Goal: Task Accomplishment & Management: Use online tool/utility

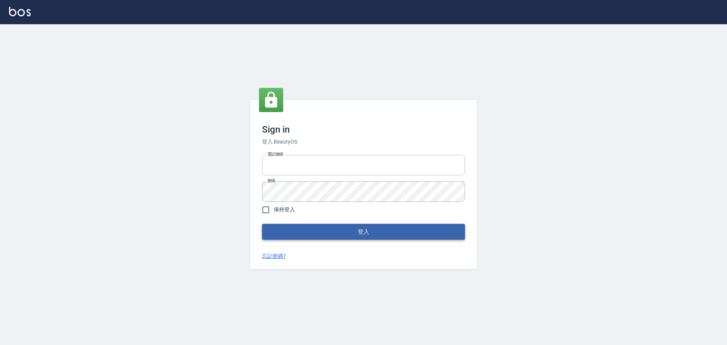
type input "0975350191"
drag, startPoint x: 371, startPoint y: 233, endPoint x: 369, endPoint y: 223, distance: 9.7
click at [370, 231] on button "登入" at bounding box center [363, 232] width 203 height 16
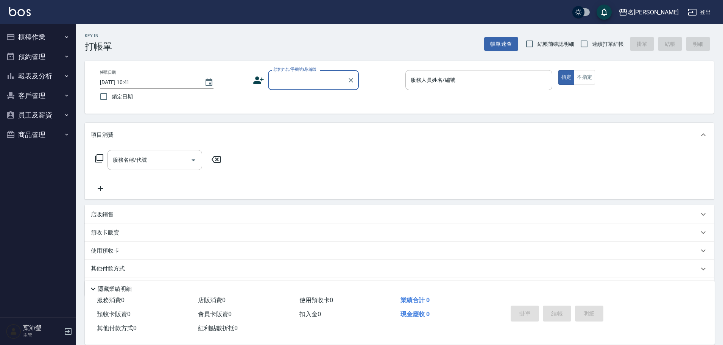
click at [48, 77] on button "報表及分析" at bounding box center [38, 76] width 70 height 20
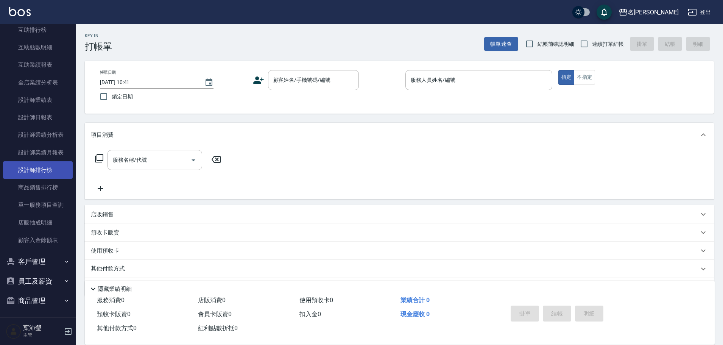
scroll to position [157, 0]
click at [36, 257] on button "客戶管理" at bounding box center [38, 259] width 70 height 20
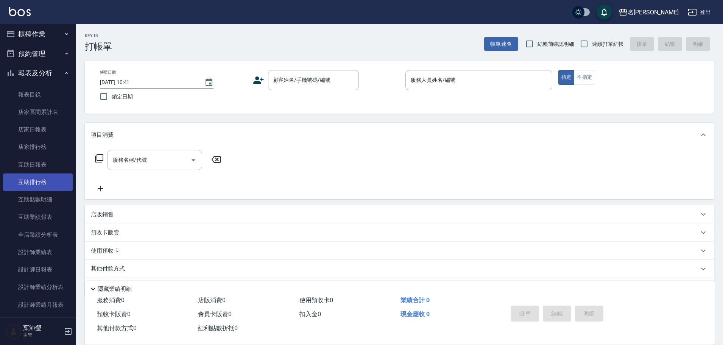
scroll to position [0, 0]
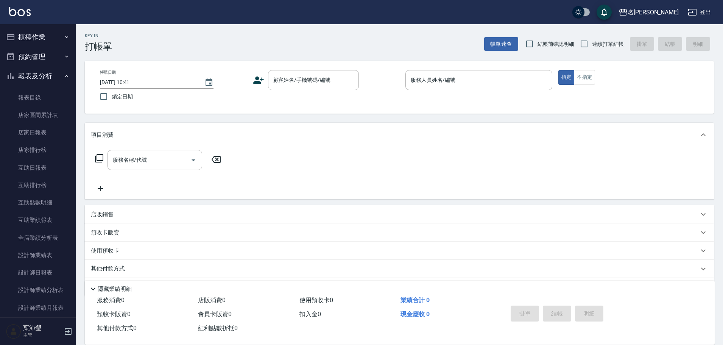
click at [53, 41] on button "櫃檯作業" at bounding box center [38, 37] width 70 height 20
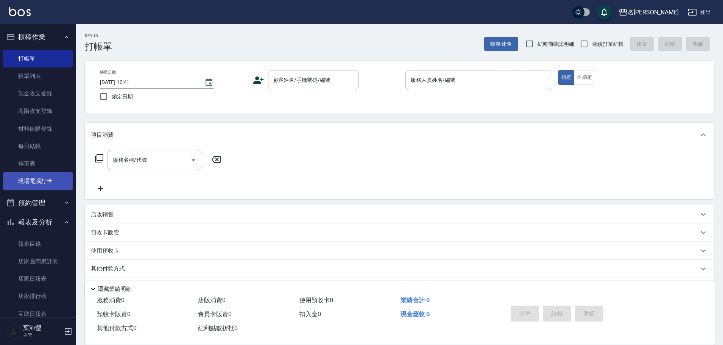
click at [40, 177] on link "現場電腦打卡" at bounding box center [38, 180] width 70 height 17
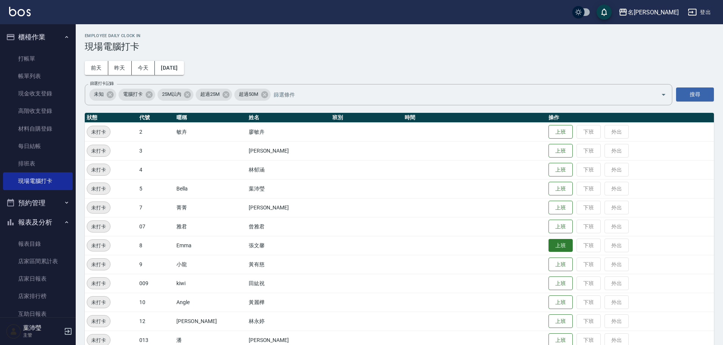
click at [549, 248] on button "上班" at bounding box center [561, 245] width 24 height 13
click at [549, 315] on button "上班" at bounding box center [561, 321] width 24 height 13
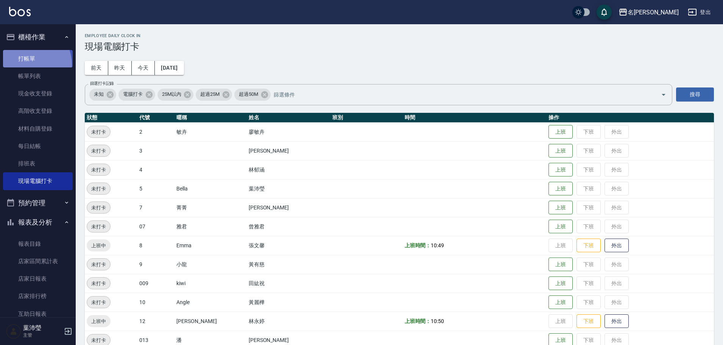
click at [26, 64] on link "打帳單" at bounding box center [38, 58] width 70 height 17
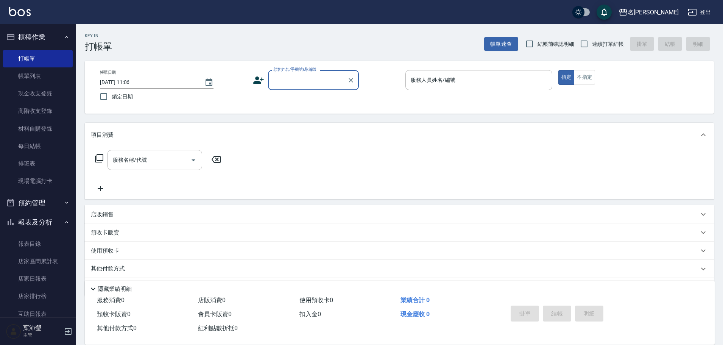
click at [309, 76] on input "顧客姓名/手機號碼/編號" at bounding box center [307, 79] width 73 height 13
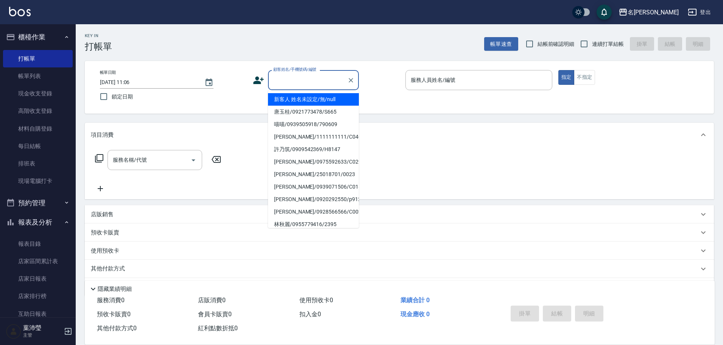
click at [312, 98] on li "新客人 姓名未設定/無/null" at bounding box center [313, 99] width 91 height 12
type input "新客人 姓名未設定/無/null"
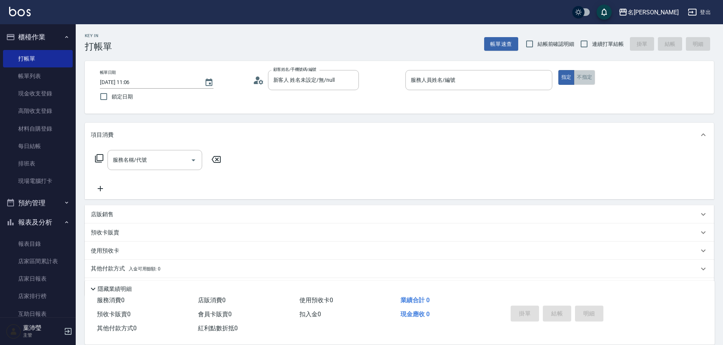
click at [585, 80] on button "不指定" at bounding box center [584, 77] width 21 height 15
click at [476, 79] on input "服務人員姓名/編號" at bounding box center [479, 79] width 140 height 13
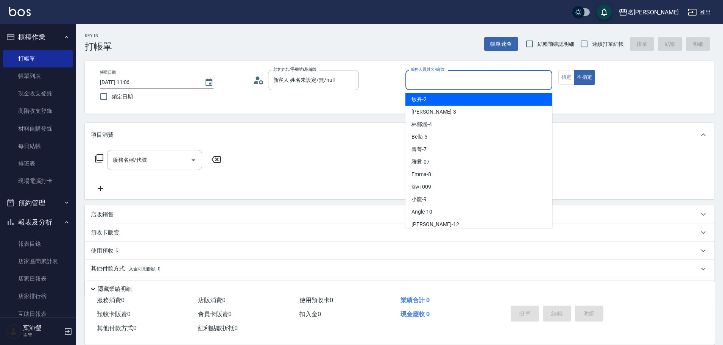
drag, startPoint x: 470, startPoint y: 95, endPoint x: 463, endPoint y: 101, distance: 9.7
click at [470, 94] on div "敏卉 -2" at bounding box center [478, 99] width 147 height 12
type input "敏卉-2"
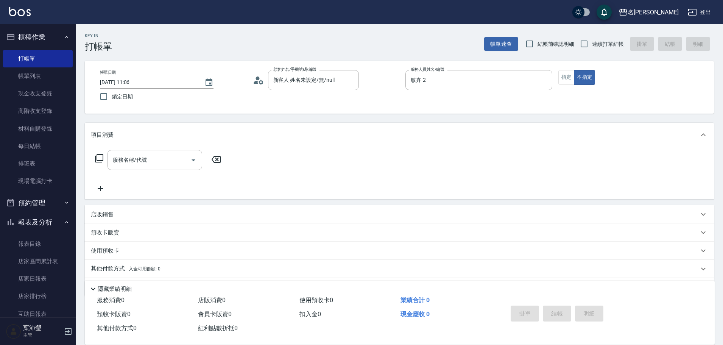
click at [95, 157] on icon at bounding box center [99, 158] width 9 height 9
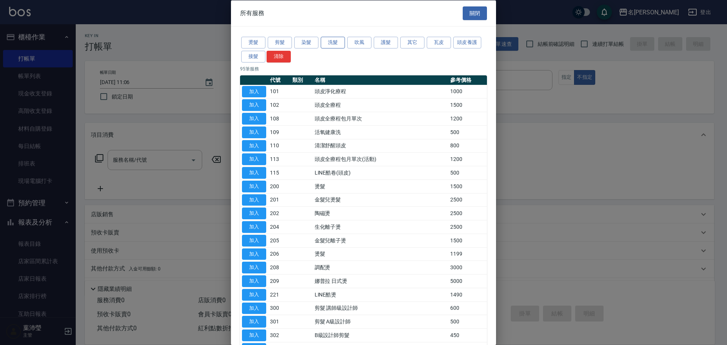
click at [333, 44] on button "洗髮" at bounding box center [333, 43] width 24 height 12
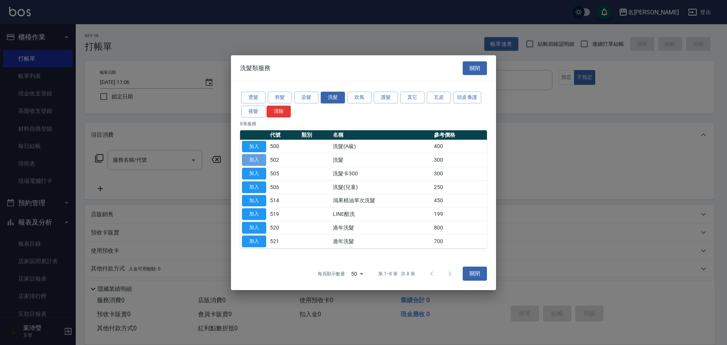
click at [263, 159] on button "加入" at bounding box center [254, 160] width 24 height 12
type input "洗髮(502)"
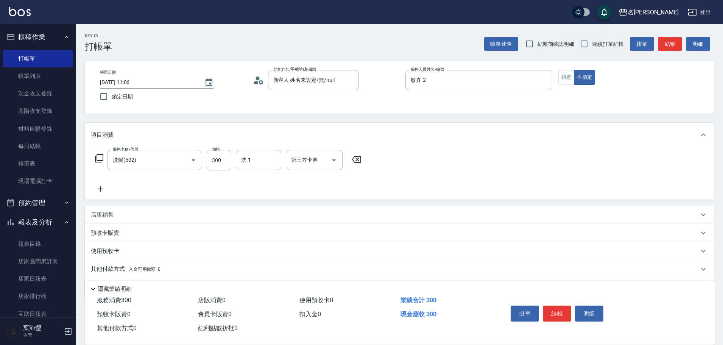
click at [97, 158] on icon at bounding box center [99, 158] width 8 height 8
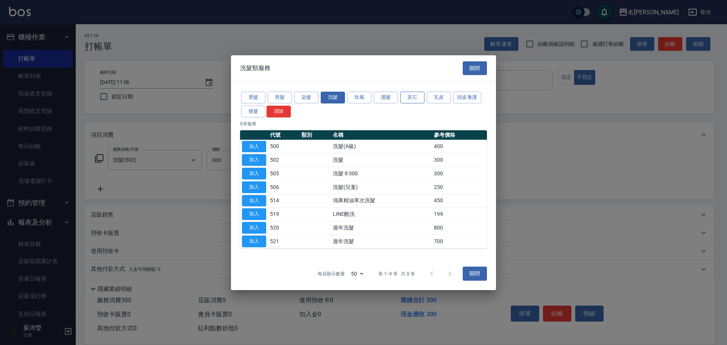
drag, startPoint x: 413, startPoint y: 88, endPoint x: 411, endPoint y: 94, distance: 6.0
click at [411, 91] on div "燙髮 剪髮 染髮 洗髮 吹風 護髮 其它 瓦皮 頭皮養護 接髮 清除 8 筆服務 代號 類別 名稱 參考價格 加入 500 洗髮(A級) 400 加入 502…" at bounding box center [363, 169] width 265 height 176
click at [411, 94] on button "其它" at bounding box center [412, 98] width 24 height 12
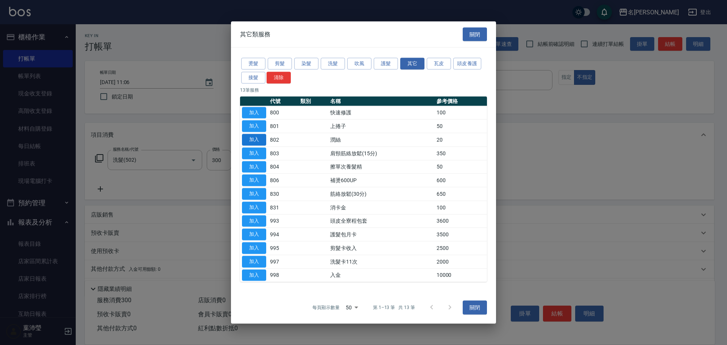
click at [257, 135] on button "加入" at bounding box center [254, 140] width 24 height 12
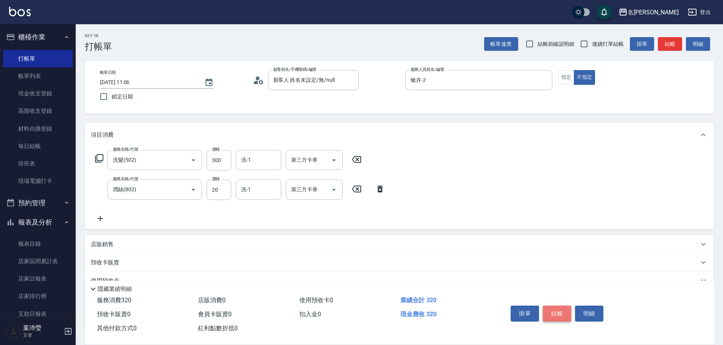
click at [558, 317] on button "結帳" at bounding box center [557, 314] width 28 height 16
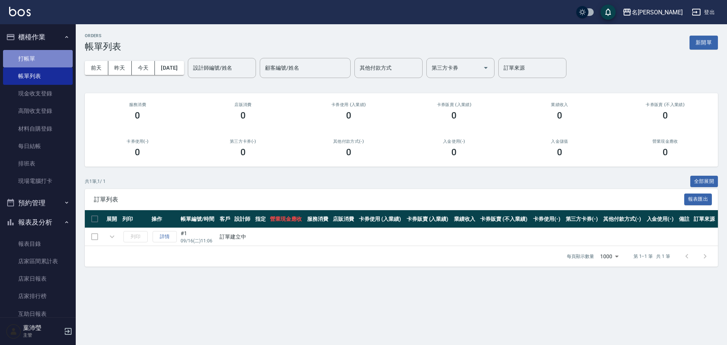
click at [38, 58] on link "打帳單" at bounding box center [38, 58] width 70 height 17
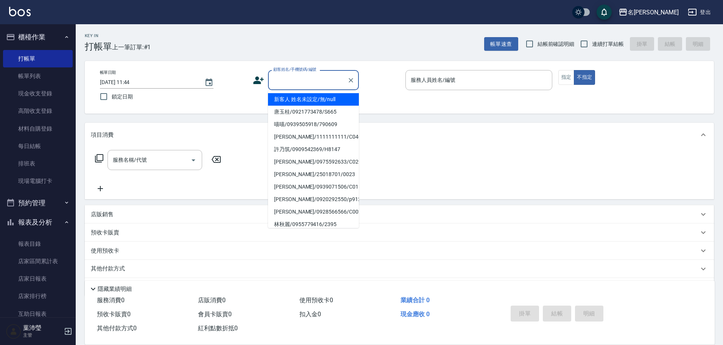
click at [291, 82] on input "顧客姓名/手機號碼/編號" at bounding box center [307, 79] width 73 height 13
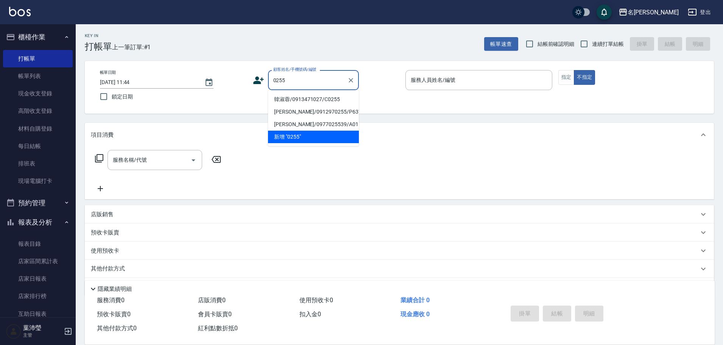
click at [341, 98] on li "韓淑蓉/0913471027/C0255" at bounding box center [313, 99] width 91 height 12
type input "韓淑蓉/0913471027/C0255"
type input "敏卉-2"
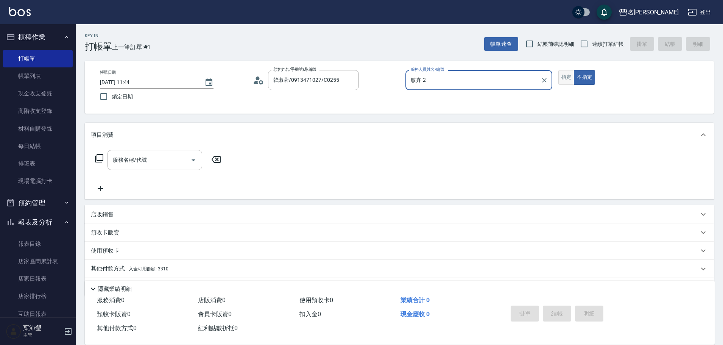
click at [566, 77] on button "指定" at bounding box center [566, 77] width 16 height 15
click at [101, 158] on icon at bounding box center [99, 158] width 9 height 9
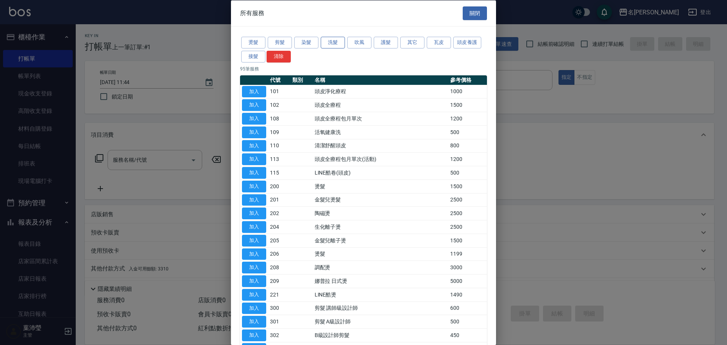
click at [325, 42] on button "洗髮" at bounding box center [333, 43] width 24 height 12
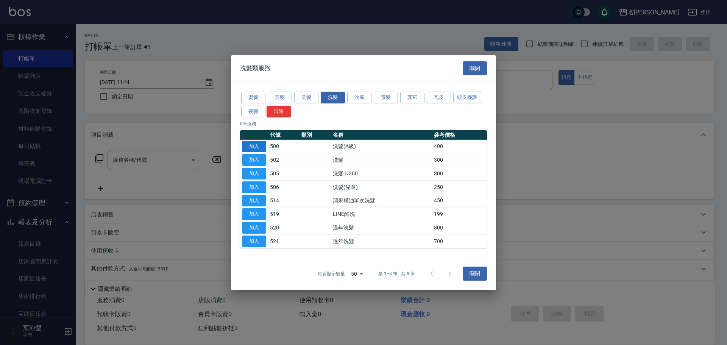
click at [251, 148] on button "加入" at bounding box center [254, 146] width 24 height 12
type input "洗髮(A級)(500)"
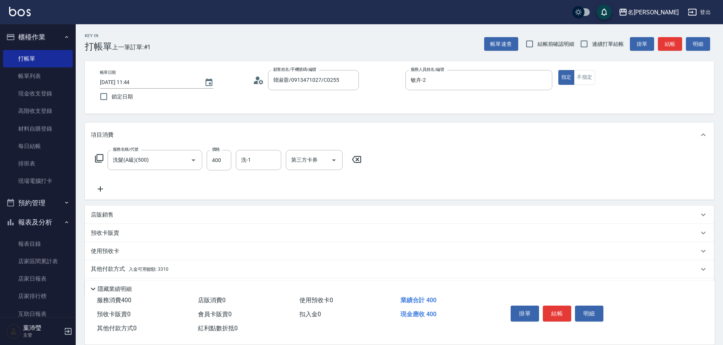
click at [119, 268] on p "其他付款方式 入金可用餘額: 3310" at bounding box center [130, 269] width 78 height 8
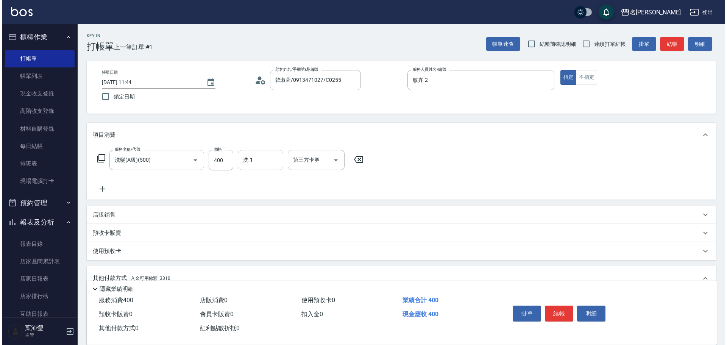
scroll to position [114, 0]
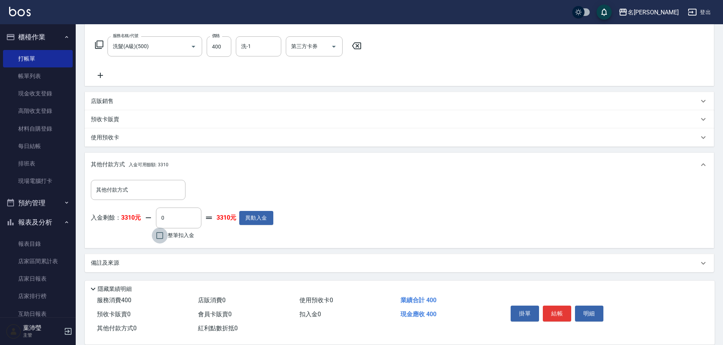
click at [164, 235] on input "整筆扣入金" at bounding box center [160, 236] width 16 height 16
checkbox input "true"
type input "400"
click at [582, 310] on button "明細" at bounding box center [589, 314] width 28 height 16
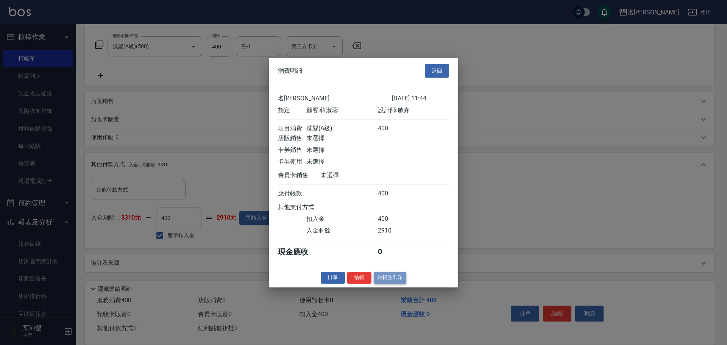
click at [391, 284] on button "結帳並列印" at bounding box center [390, 278] width 33 height 12
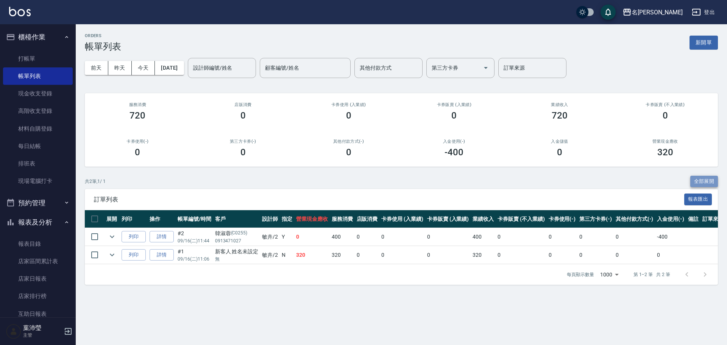
click at [708, 182] on button "全部展開" at bounding box center [704, 182] width 28 height 12
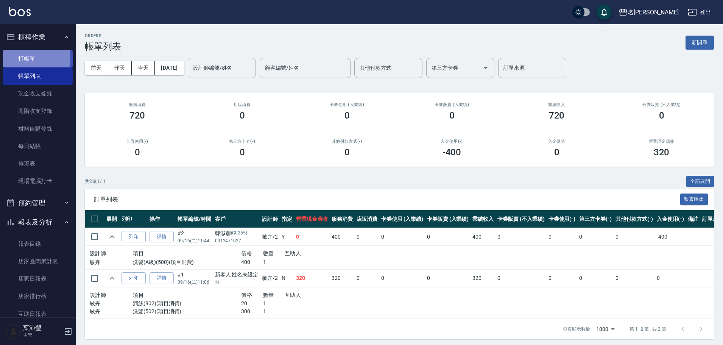
click at [27, 58] on link "打帳單" at bounding box center [38, 58] width 70 height 17
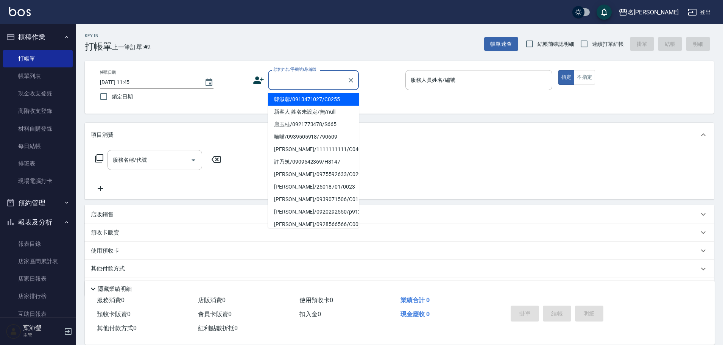
click at [326, 80] on input "顧客姓名/手機號碼/編號" at bounding box center [307, 79] width 73 height 13
click at [311, 115] on li "[PERSON_NAME]/0937937729/C0069" at bounding box center [313, 112] width 91 height 12
type input "[PERSON_NAME]/0937937729/C0069"
type input "Angle-10"
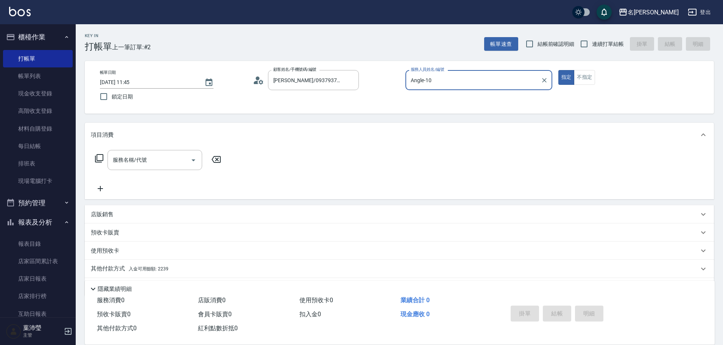
click at [102, 154] on icon at bounding box center [99, 158] width 9 height 9
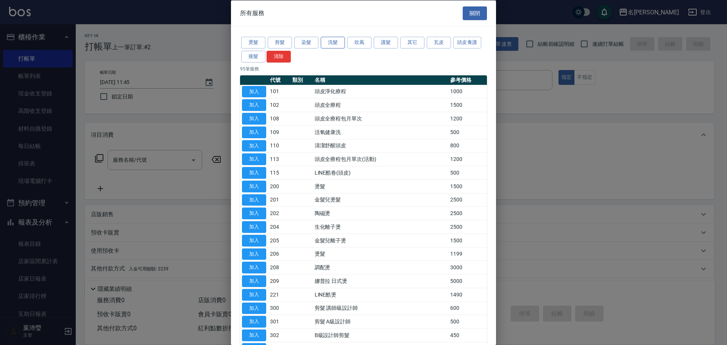
click at [341, 41] on button "洗髮" at bounding box center [333, 43] width 24 height 12
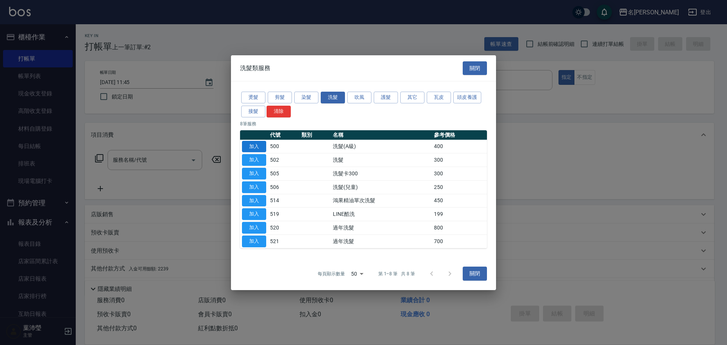
click at [251, 150] on button "加入" at bounding box center [254, 146] width 24 height 12
type input "洗髮(A級)(500)"
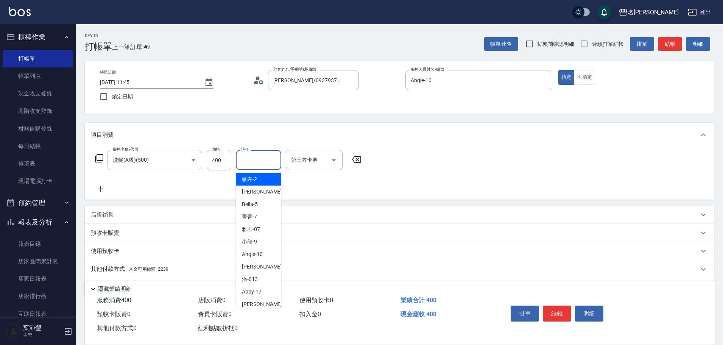
drag, startPoint x: 262, startPoint y: 159, endPoint x: 277, endPoint y: 134, distance: 29.4
click at [261, 159] on input "洗-1" at bounding box center [258, 159] width 39 height 13
type input "語爭-20"
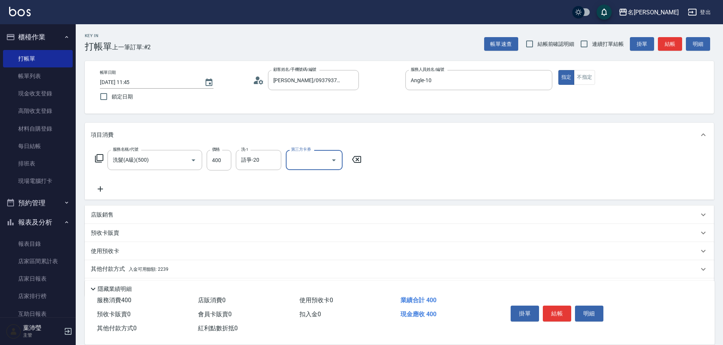
click at [202, 268] on div "其他付款方式 入金可用餘額: 2239" at bounding box center [395, 269] width 608 height 8
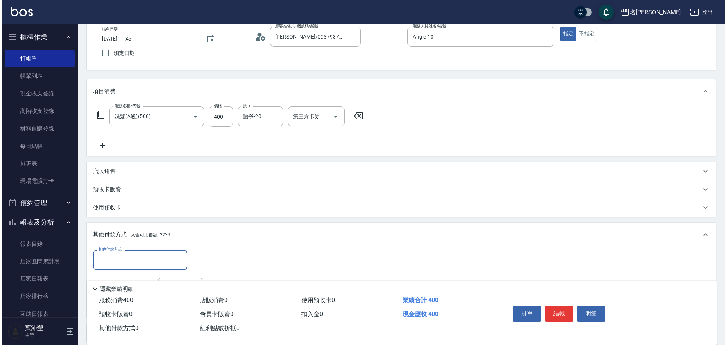
scroll to position [113, 0]
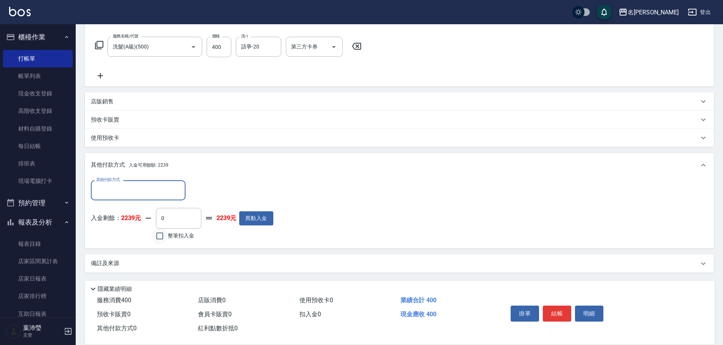
click at [165, 231] on input "整筆扣入金" at bounding box center [160, 236] width 16 height 16
checkbox input "true"
type input "400"
click at [578, 309] on button "明細" at bounding box center [589, 314] width 28 height 16
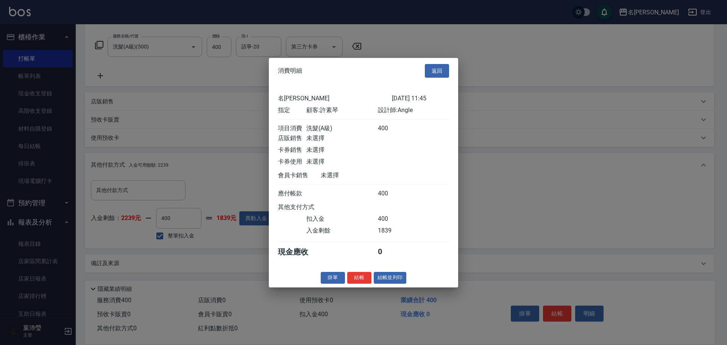
click at [405, 284] on button "結帳並列印" at bounding box center [390, 278] width 33 height 12
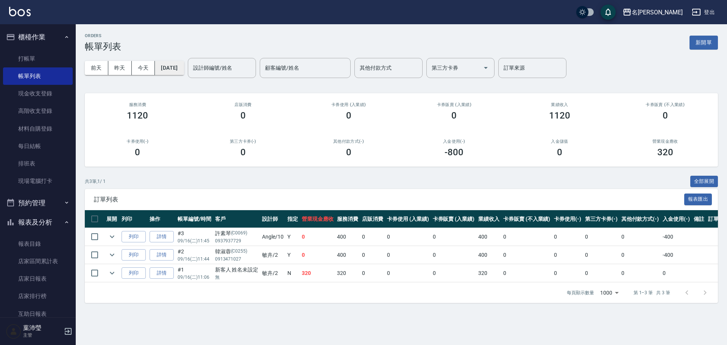
click at [178, 67] on button "[DATE]" at bounding box center [169, 68] width 29 height 14
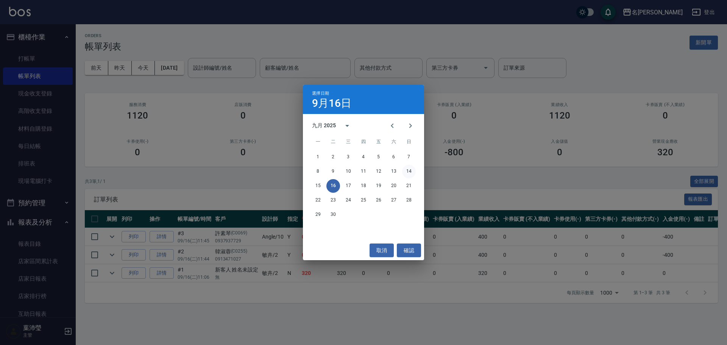
click at [412, 169] on button "14" at bounding box center [409, 172] width 14 height 14
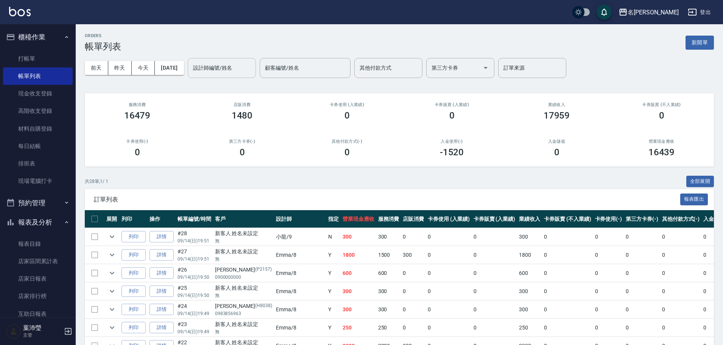
click at [233, 74] on input "設計師編號/姓名" at bounding box center [221, 67] width 61 height 13
click at [237, 84] on div "[PERSON_NAME] -12" at bounding box center [235, 87] width 68 height 12
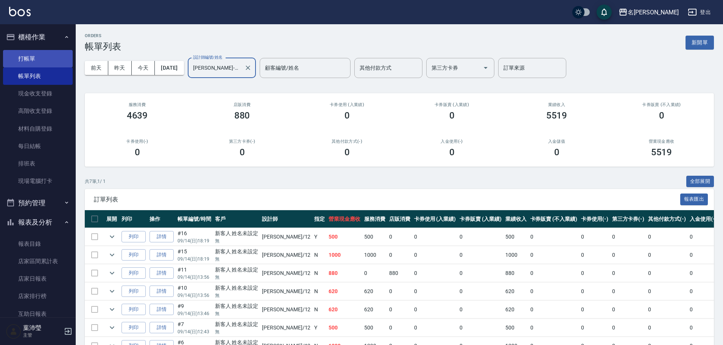
type input "[PERSON_NAME]-12"
click at [31, 54] on link "打帳單" at bounding box center [38, 58] width 70 height 17
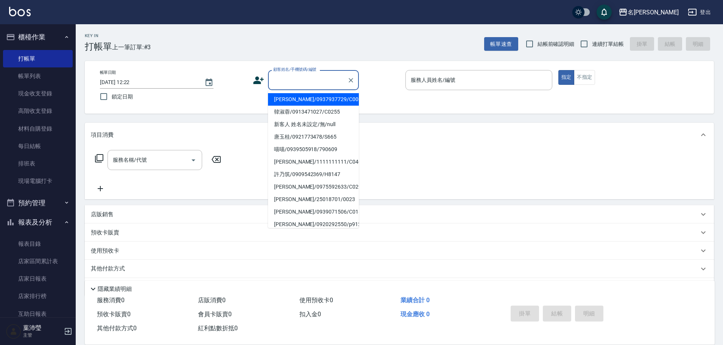
click at [309, 76] on input "顧客姓名/手機號碼/編號" at bounding box center [307, 79] width 73 height 13
click at [315, 109] on li "[PERSON_NAME]/0916954950/U089" at bounding box center [313, 112] width 91 height 12
type input "[PERSON_NAME]/0916954950/U089"
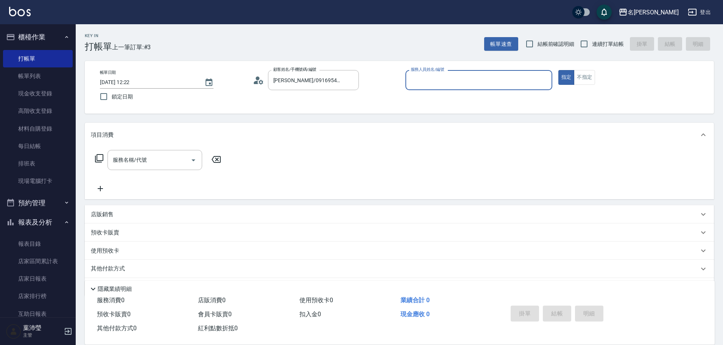
type input "Bella-5"
click at [547, 81] on icon "Clear" at bounding box center [545, 80] width 8 height 8
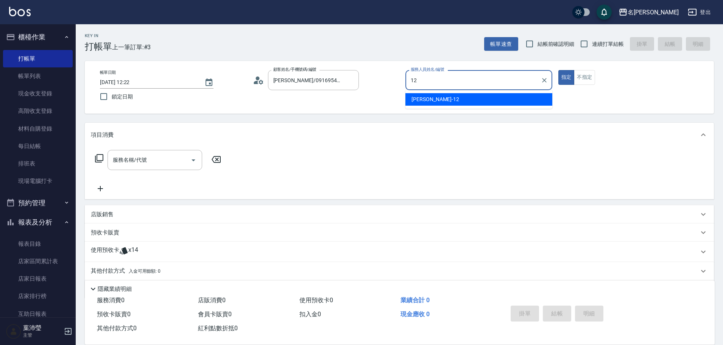
drag, startPoint x: 508, startPoint y: 96, endPoint x: 536, endPoint y: 92, distance: 29.1
click at [507, 96] on div "[PERSON_NAME] -12" at bounding box center [478, 99] width 147 height 12
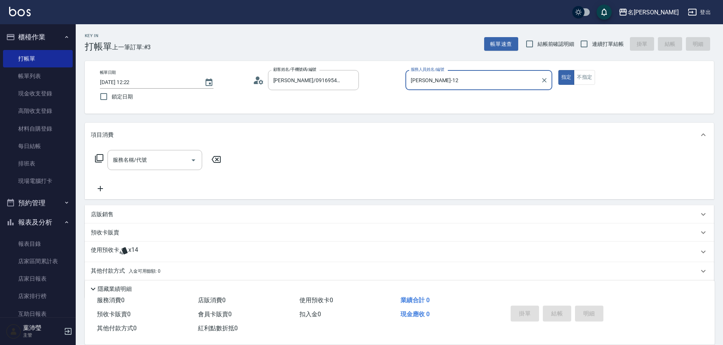
type input "[PERSON_NAME]-12"
click at [92, 161] on div "服務名稱/代號 服務名稱/代號" at bounding box center [158, 160] width 135 height 20
click at [99, 157] on icon at bounding box center [99, 158] width 9 height 9
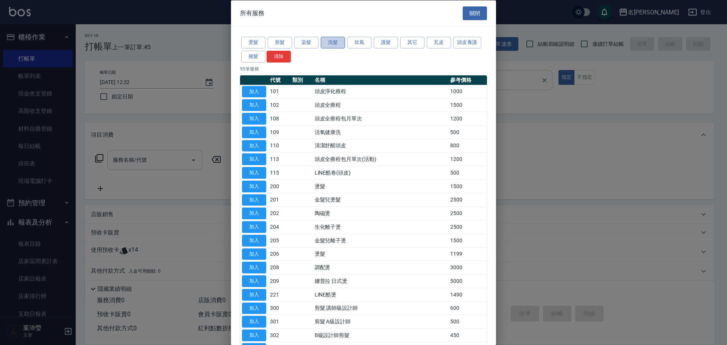
click at [329, 47] on button "洗髮" at bounding box center [333, 43] width 24 height 12
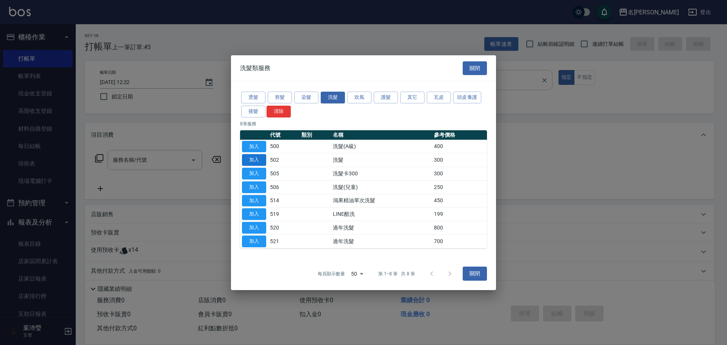
click at [257, 161] on button "加入" at bounding box center [254, 160] width 24 height 12
type input "洗髮(502)"
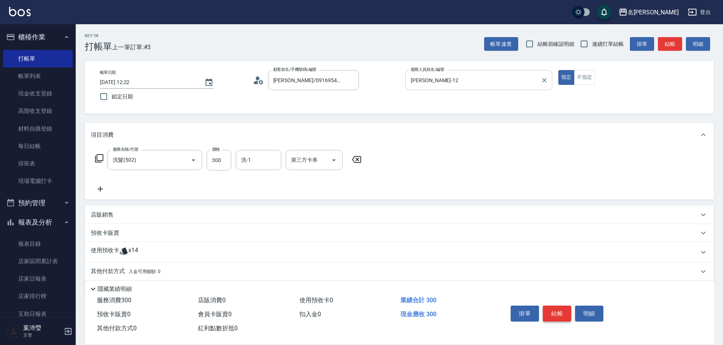
click at [558, 310] on button "結帳" at bounding box center [557, 314] width 28 height 16
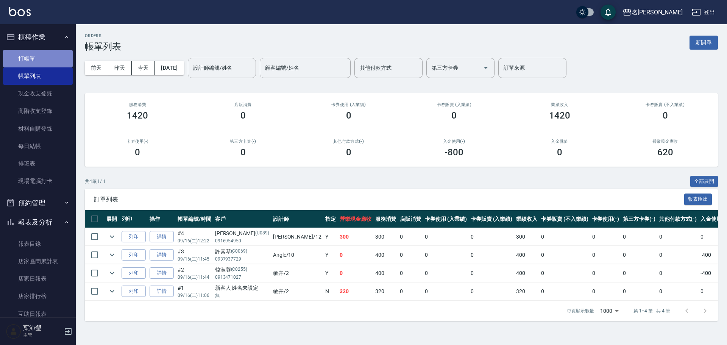
click at [58, 54] on link "打帳單" at bounding box center [38, 58] width 70 height 17
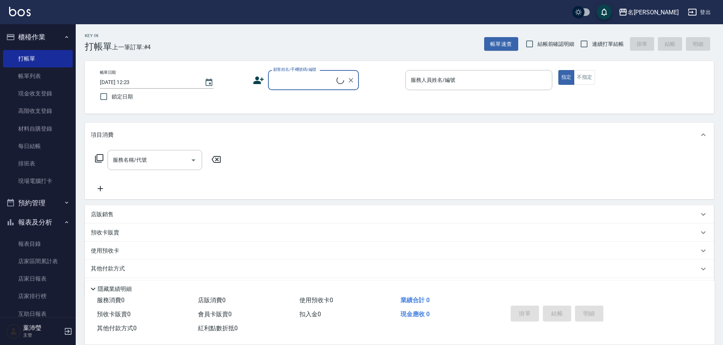
click at [290, 77] on input "顧客姓名/手機號碼/編號" at bounding box center [303, 79] width 65 height 13
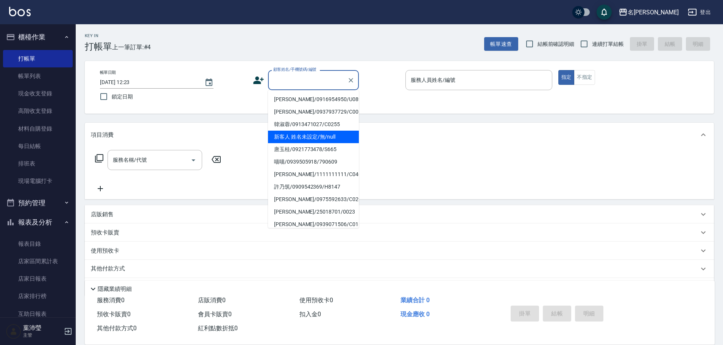
drag, startPoint x: 300, startPoint y: 135, endPoint x: 328, endPoint y: 132, distance: 28.1
click at [300, 135] on li "新客人 姓名未設定/無/null" at bounding box center [313, 137] width 91 height 12
type input "新客人 姓名未設定/無/null"
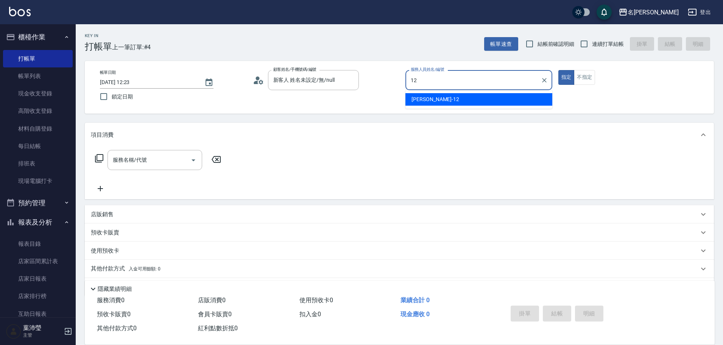
click at [430, 97] on span "[PERSON_NAME] -12" at bounding box center [436, 99] width 48 height 8
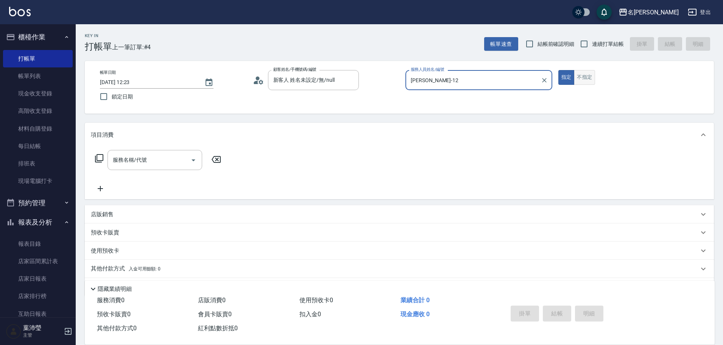
type input "[PERSON_NAME]-12"
click at [581, 74] on button "不指定" at bounding box center [584, 77] width 21 height 15
click at [99, 157] on icon at bounding box center [99, 158] width 9 height 9
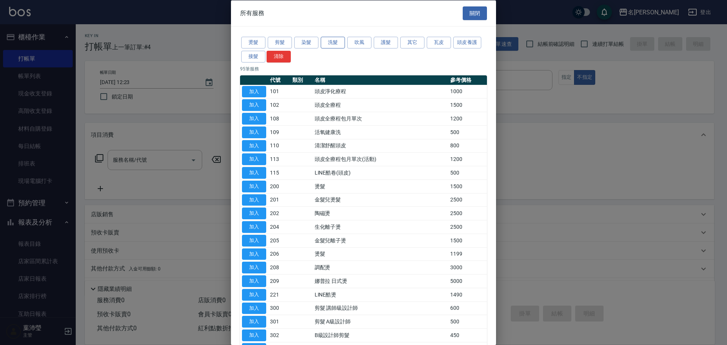
click at [343, 39] on button "洗髮" at bounding box center [333, 43] width 24 height 12
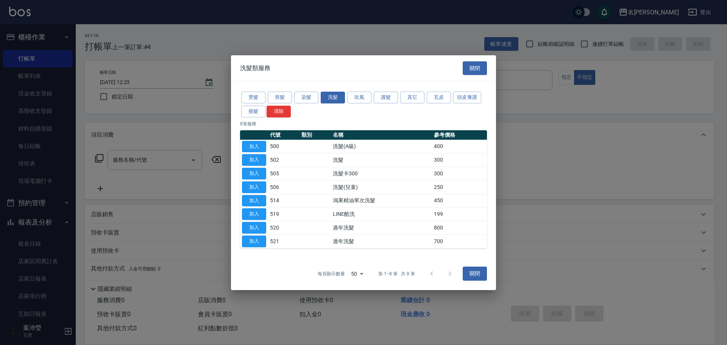
click at [472, 82] on div "燙髮 剪髮 染髮 洗髮 吹風 護髮 其它 瓦皮 頭皮養護 接髮 清除 8 筆服務 代號 類別 名稱 參考價格 加入 500 洗髮(A級) 400 加入 502…" at bounding box center [363, 169] width 265 height 176
click at [471, 94] on button "頭皮養護" at bounding box center [467, 98] width 28 height 12
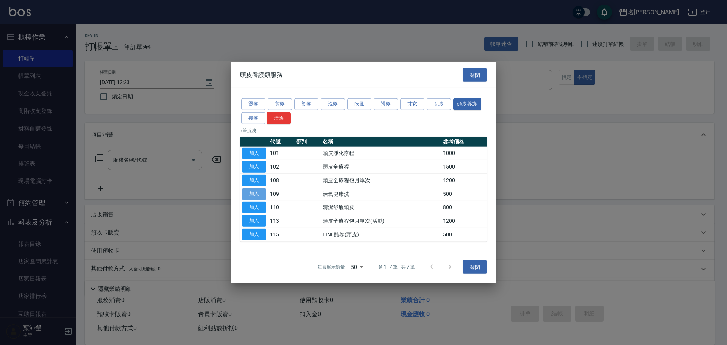
click at [252, 193] on button "加入" at bounding box center [254, 194] width 24 height 12
type input "活氧健康洗(109)"
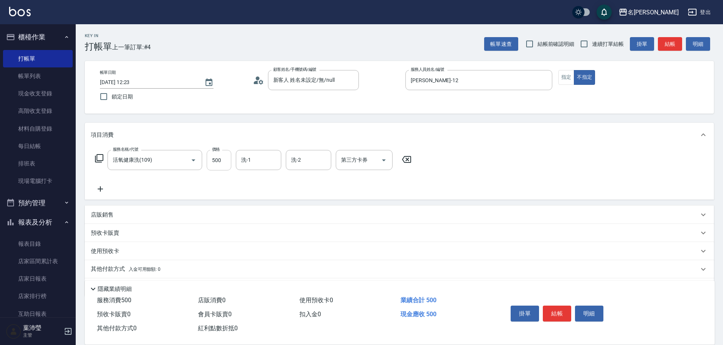
click at [215, 156] on input "500" at bounding box center [219, 160] width 25 height 20
type input "600"
drag, startPoint x: 93, startPoint y: 160, endPoint x: 97, endPoint y: 159, distance: 4.2
click at [94, 160] on div "服務名稱/代號 活氧健康洗(109) 服務名稱/代號 價格 600 價格 洗-1 洗-1 洗-2 洗-2 第三方卡券 第三方卡券" at bounding box center [253, 160] width 325 height 20
click at [101, 159] on icon at bounding box center [99, 158] width 9 height 9
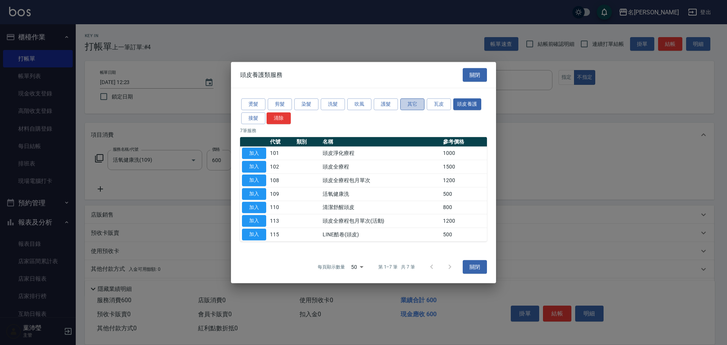
click at [404, 105] on button "其它" at bounding box center [412, 104] width 24 height 12
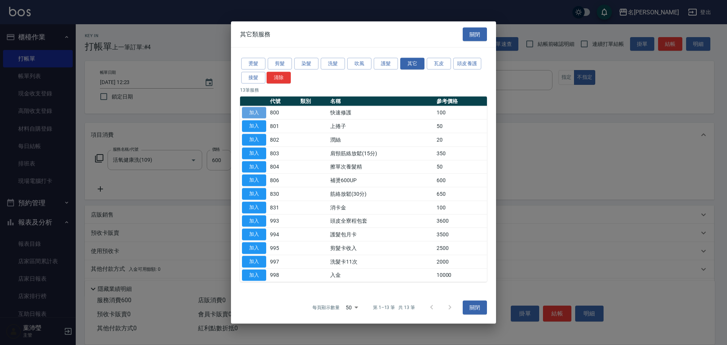
click at [247, 110] on button "加入" at bounding box center [254, 113] width 24 height 12
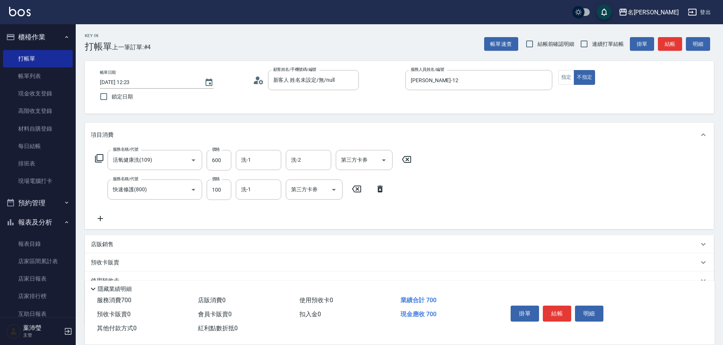
click at [94, 159] on div "服務名稱/代號 活氧健康洗(109) 服務名稱/代號 價格 600 價格 洗-1 洗-1 洗-2 洗-2 第三方卡券 第三方卡券" at bounding box center [253, 160] width 325 height 20
click at [98, 156] on icon at bounding box center [99, 158] width 9 height 9
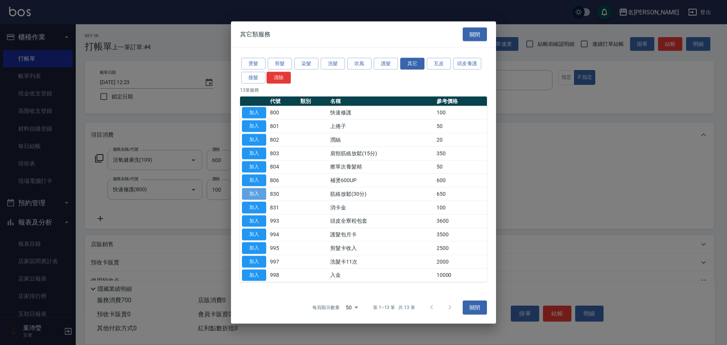
click at [259, 189] on button "加入" at bounding box center [254, 194] width 24 height 12
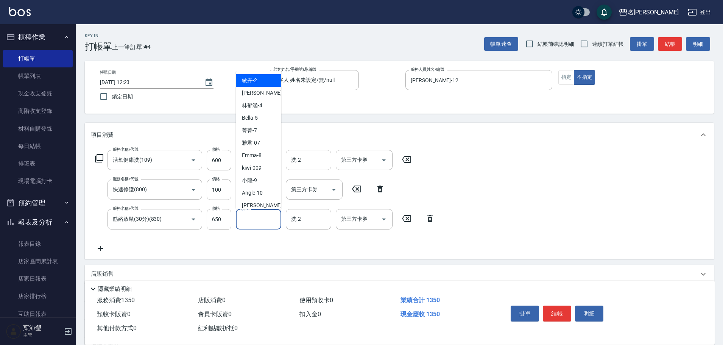
click at [254, 218] on input "洗-1" at bounding box center [258, 218] width 39 height 13
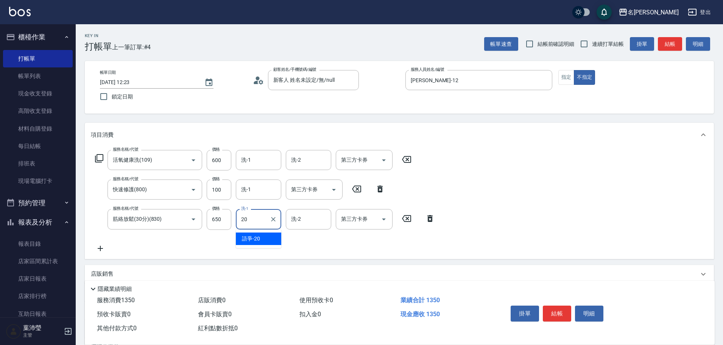
click at [263, 237] on div "語爭 -20" at bounding box center [258, 238] width 45 height 12
type input "語爭-20"
click at [555, 313] on button "結帳" at bounding box center [557, 314] width 28 height 16
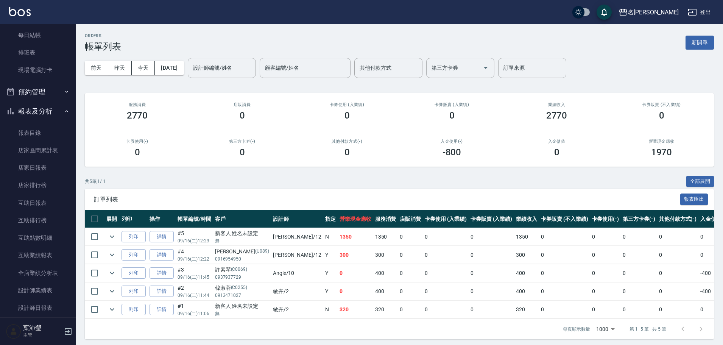
scroll to position [362, 0]
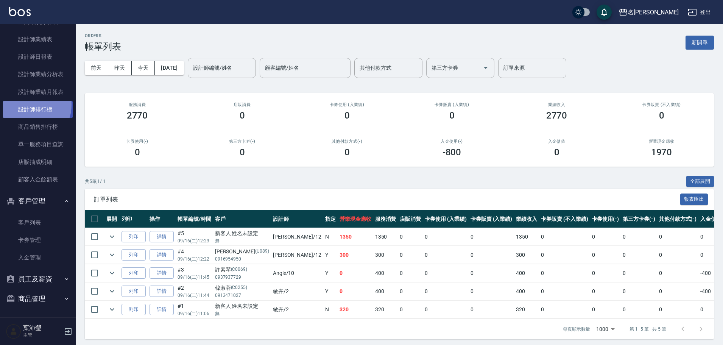
click at [28, 105] on link "設計師排行榜" at bounding box center [38, 109] width 70 height 17
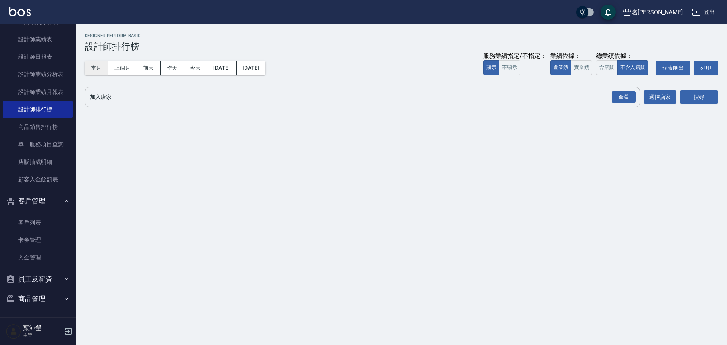
click at [97, 68] on button "本月" at bounding box center [96, 68] width 23 height 14
click at [626, 96] on div "全選" at bounding box center [623, 97] width 24 height 12
drag, startPoint x: 705, startPoint y: 97, endPoint x: 700, endPoint y: 95, distance: 4.4
click at [703, 97] on button "搜尋" at bounding box center [699, 97] width 38 height 14
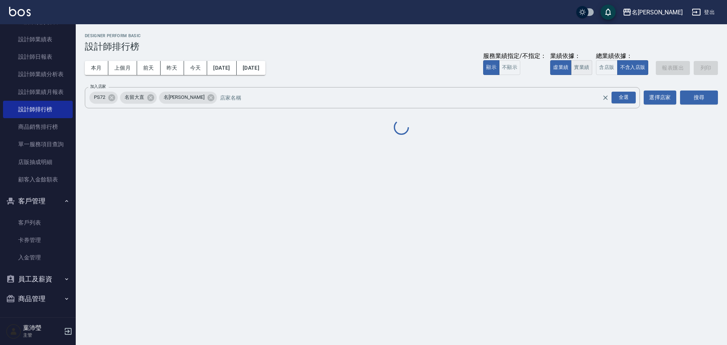
click at [588, 70] on button "實業績" at bounding box center [581, 67] width 21 height 15
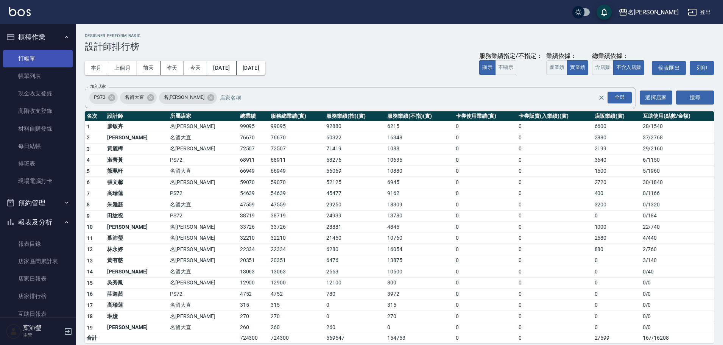
click at [28, 55] on link "打帳單" at bounding box center [38, 58] width 70 height 17
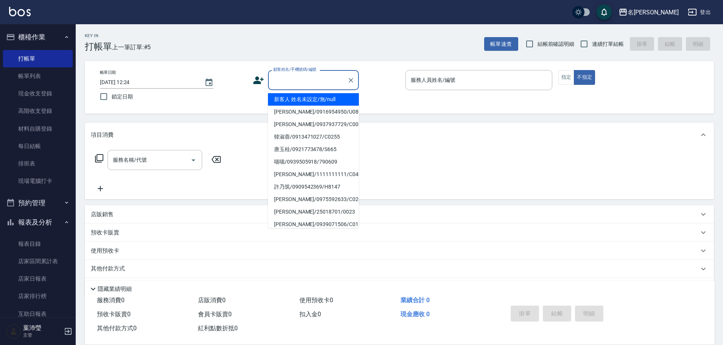
click at [291, 81] on input "顧客姓名/手機號碼/編號" at bounding box center [307, 79] width 73 height 13
click at [326, 100] on li "楊佩紅/0933471505/C0336" at bounding box center [313, 99] width 91 height 12
type input "楊佩紅/0933471505/C0336"
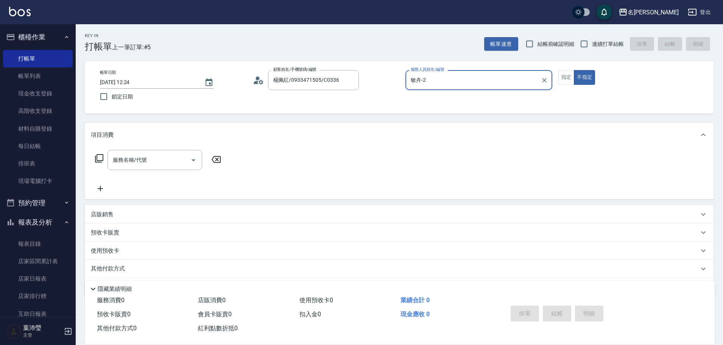
type input "敏卉-2"
click at [563, 80] on button "指定" at bounding box center [566, 77] width 16 height 15
click at [101, 158] on icon at bounding box center [99, 158] width 9 height 9
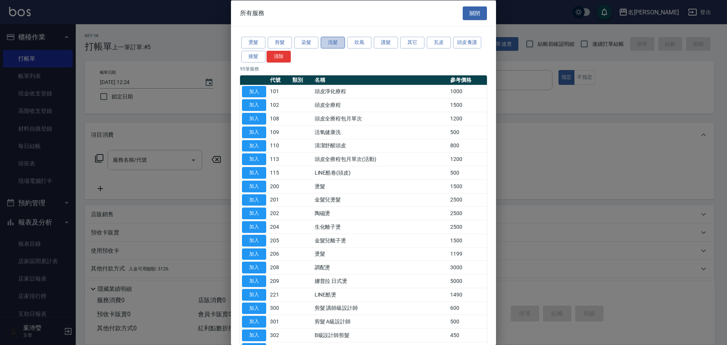
click at [332, 44] on button "洗髮" at bounding box center [333, 43] width 24 height 12
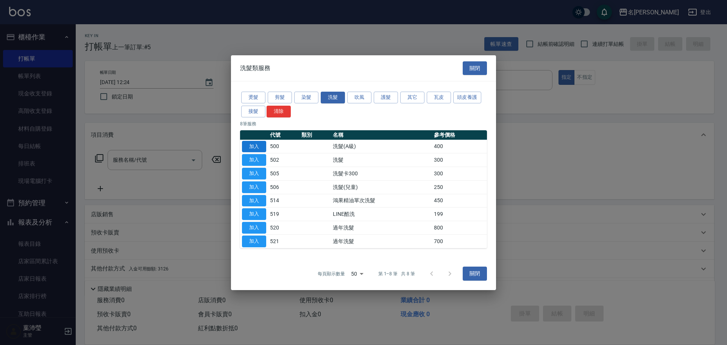
click at [252, 143] on button "加入" at bounding box center [254, 146] width 24 height 12
type input "洗髮(A級)(500)"
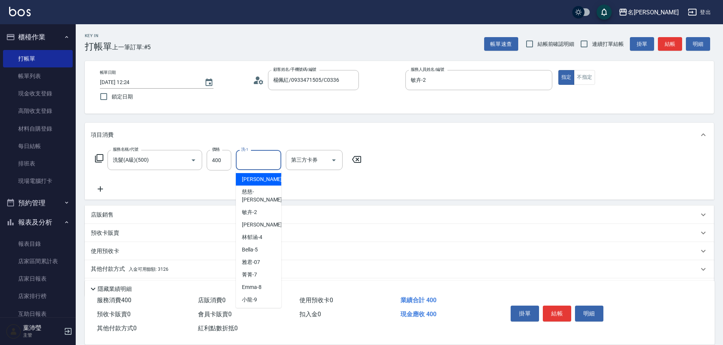
click at [243, 160] on input "洗-1" at bounding box center [258, 159] width 39 height 13
click at [257, 177] on span "語爭 -20" at bounding box center [251, 179] width 18 height 8
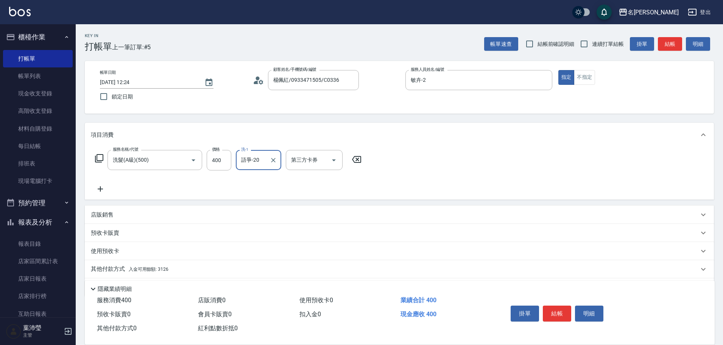
type input "語爭-20"
click at [111, 270] on p "其他付款方式 入金可用餘額: 3126" at bounding box center [130, 269] width 78 height 8
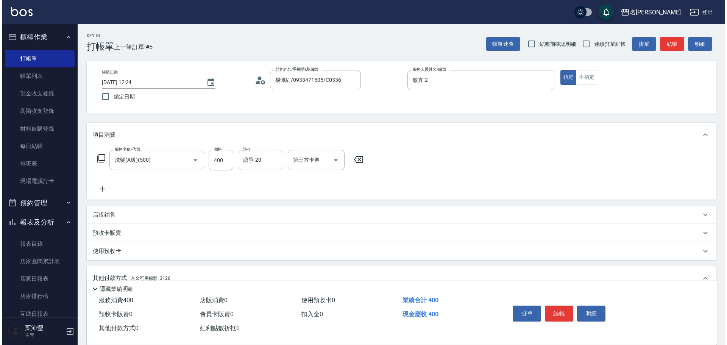
scroll to position [114, 0]
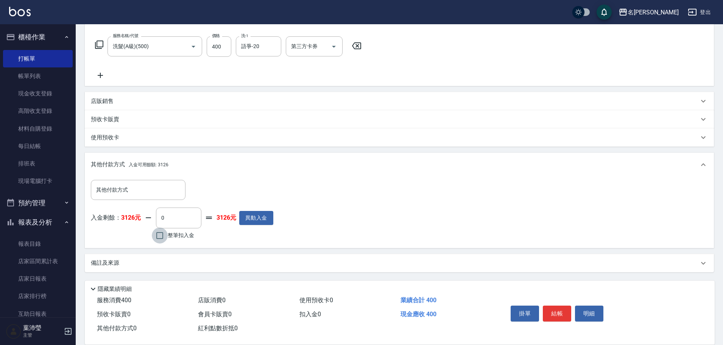
click at [158, 237] on input "整筆扣入金" at bounding box center [160, 236] width 16 height 16
checkbox input "true"
type input "400"
click at [588, 306] on button "明細" at bounding box center [589, 314] width 28 height 16
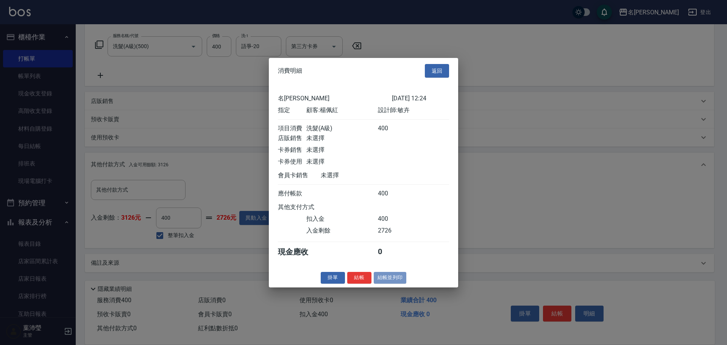
click at [386, 282] on button "結帳並列印" at bounding box center [390, 278] width 33 height 12
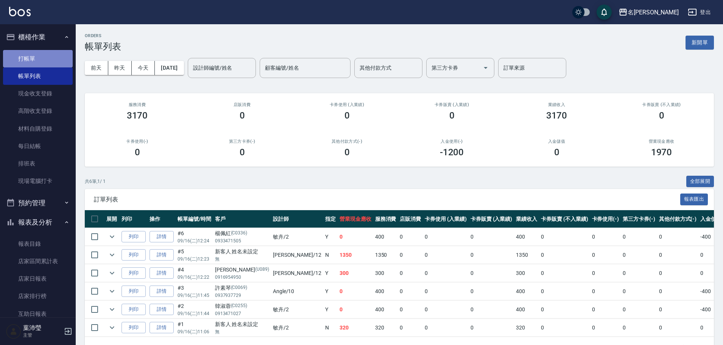
click at [40, 59] on link "打帳單" at bounding box center [38, 58] width 70 height 17
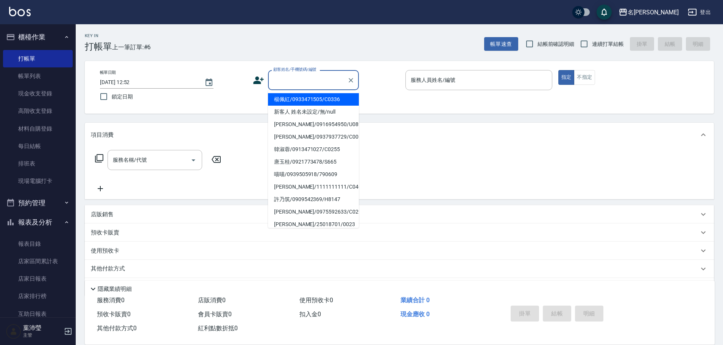
click at [323, 77] on input "顧客姓名/手機號碼/編號" at bounding box center [307, 79] width 73 height 13
type input "20"
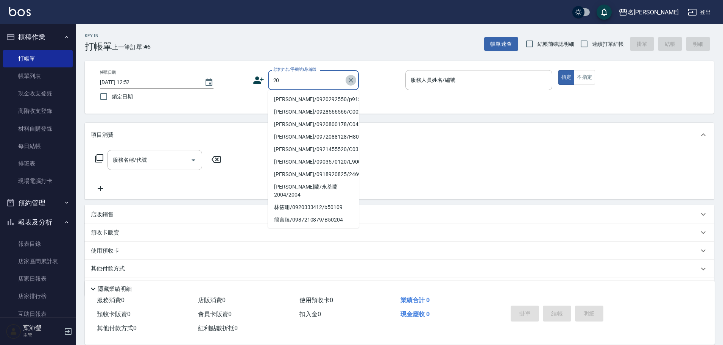
click at [351, 80] on icon "Clear" at bounding box center [351, 80] width 5 height 5
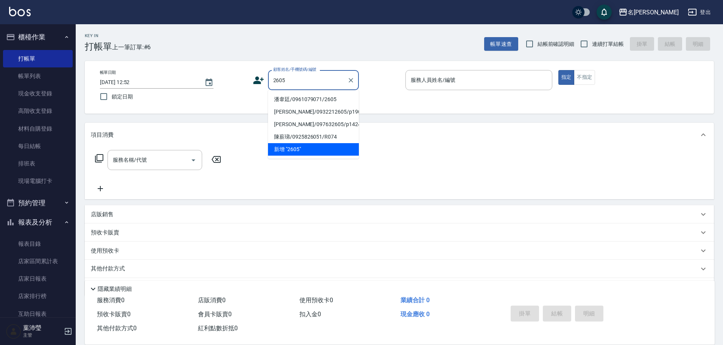
click at [320, 96] on li "潘韋廷/0961079071/2605" at bounding box center [313, 99] width 91 height 12
type input "潘韋廷/0961079071/2605"
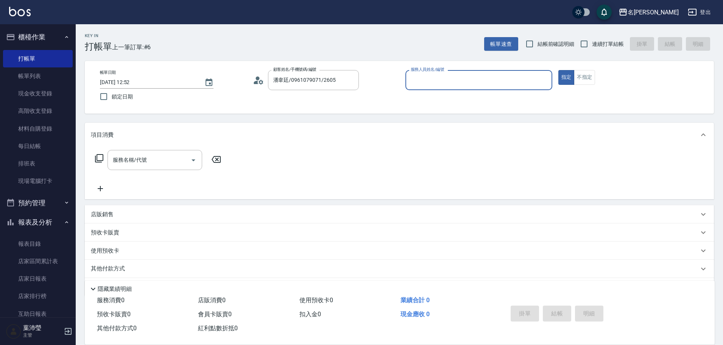
type input "敏卉-2"
click at [98, 159] on icon at bounding box center [99, 158] width 9 height 9
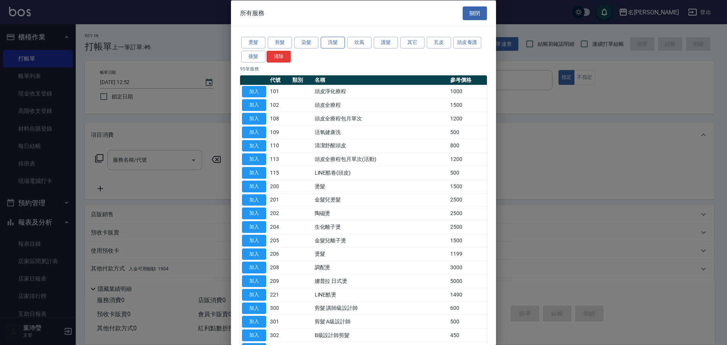
click at [329, 40] on button "洗髮" at bounding box center [333, 43] width 24 height 12
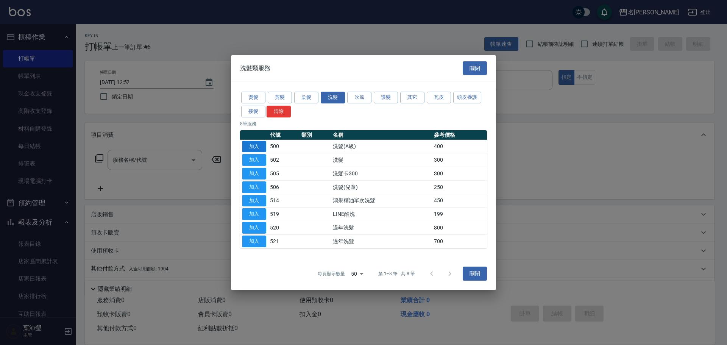
click at [252, 148] on button "加入" at bounding box center [254, 146] width 24 height 12
type input "洗髮(A級)(500)"
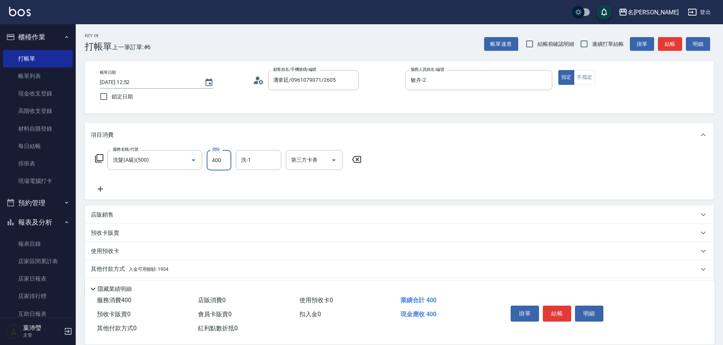
click at [221, 158] on input "400" at bounding box center [219, 160] width 25 height 20
type input "450"
click at [111, 265] on p "其他付款方式 入金可用餘額: 1904" at bounding box center [130, 269] width 78 height 8
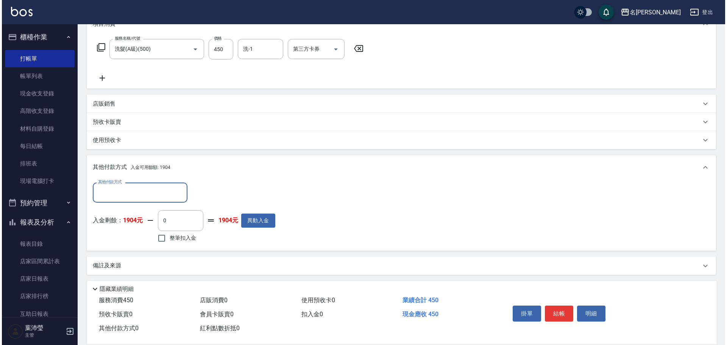
scroll to position [114, 0]
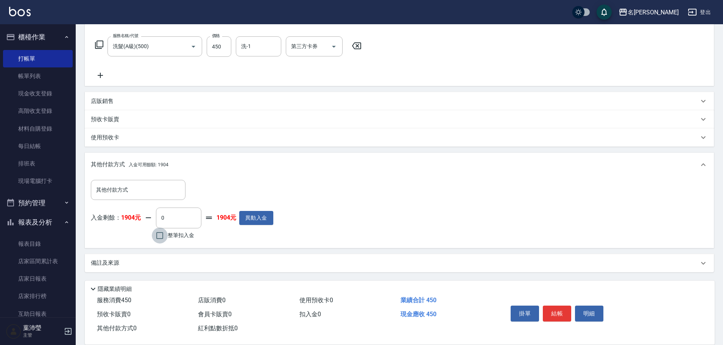
click at [161, 235] on input "整筆扣入金" at bounding box center [160, 236] width 16 height 16
checkbox input "true"
type input "450"
click at [579, 310] on button "明細" at bounding box center [589, 314] width 28 height 16
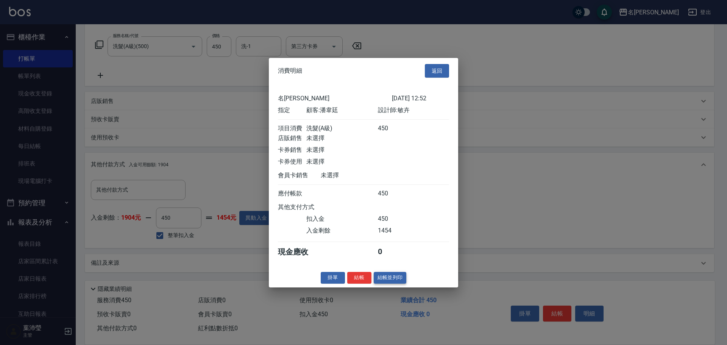
click at [396, 280] on button "結帳並列印" at bounding box center [390, 278] width 33 height 12
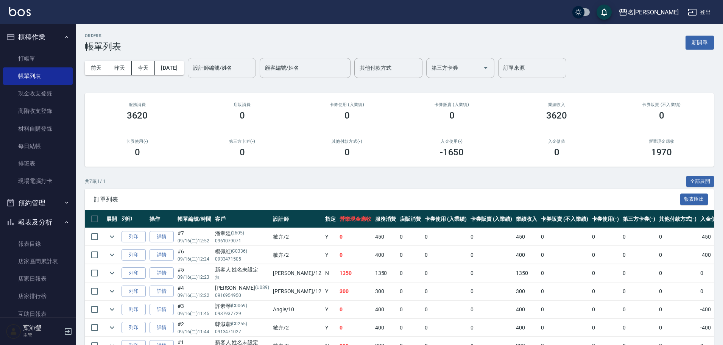
click at [201, 68] on div "設計師編號/姓名" at bounding box center [222, 68] width 68 height 20
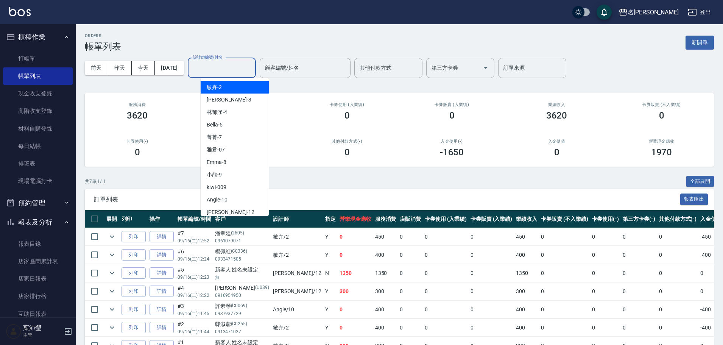
click at [233, 86] on div "敏卉 -2" at bounding box center [235, 87] width 68 height 12
type input "敏卉-2"
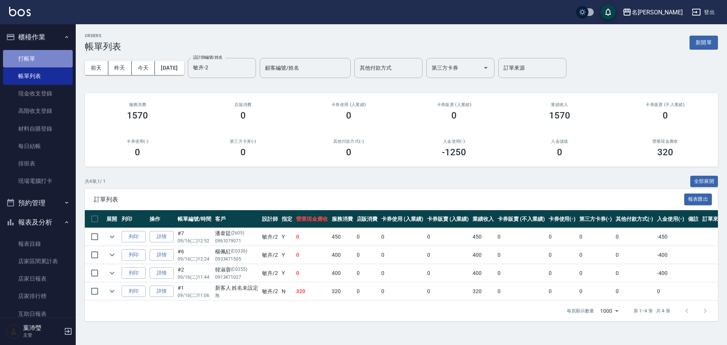
click at [41, 58] on link "打帳單" at bounding box center [38, 58] width 70 height 17
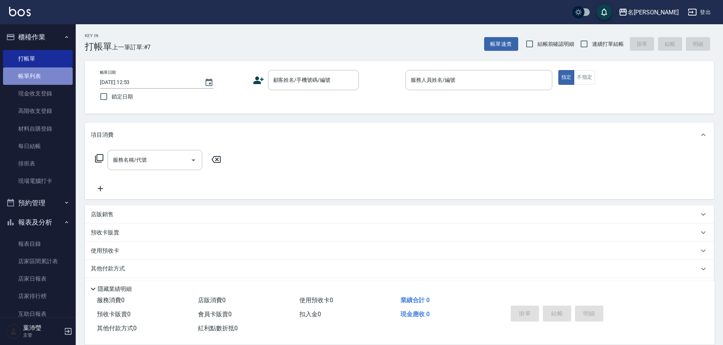
click at [50, 75] on link "帳單列表" at bounding box center [38, 75] width 70 height 17
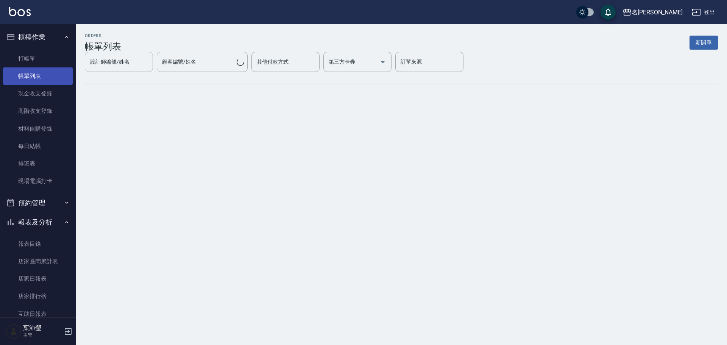
click at [50, 75] on link "帳單列表" at bounding box center [38, 75] width 70 height 17
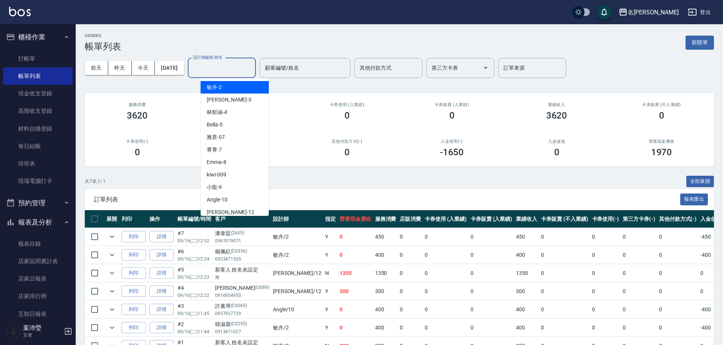
click at [236, 67] on input "設計師編號/姓名" at bounding box center [221, 67] width 61 height 13
click at [228, 89] on div "敏卉 -2" at bounding box center [235, 87] width 68 height 12
type input "敏卉-2"
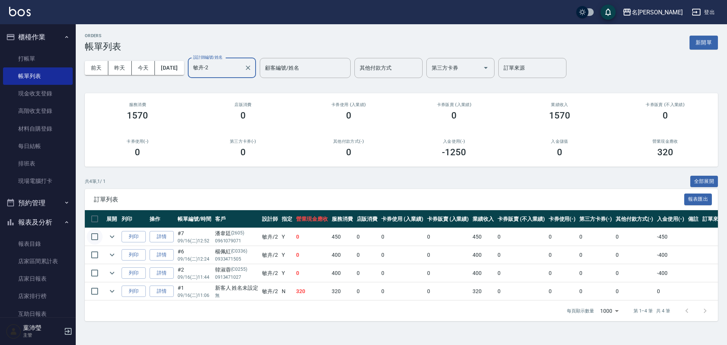
click at [93, 236] on input "checkbox" at bounding box center [95, 237] width 16 height 16
checkbox input "true"
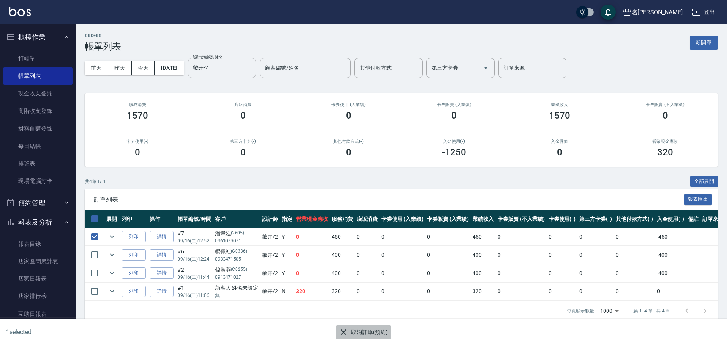
click at [342, 328] on icon "button" at bounding box center [343, 331] width 9 height 9
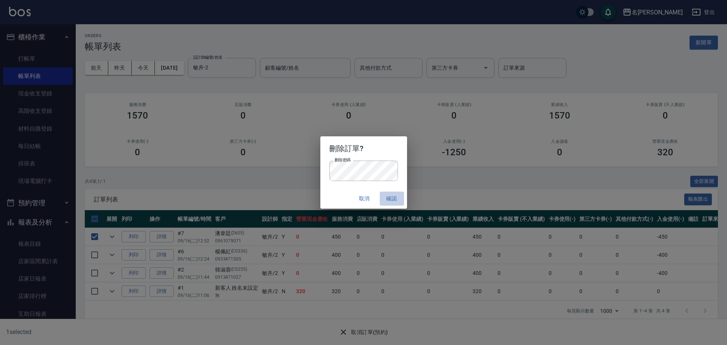
click at [387, 201] on button "確認" at bounding box center [392, 199] width 24 height 14
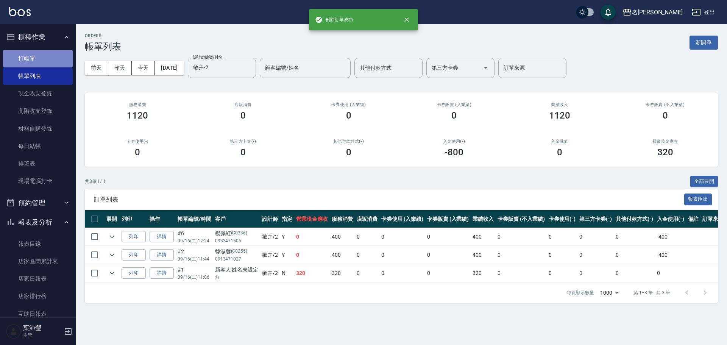
click at [56, 57] on link "打帳單" at bounding box center [38, 58] width 70 height 17
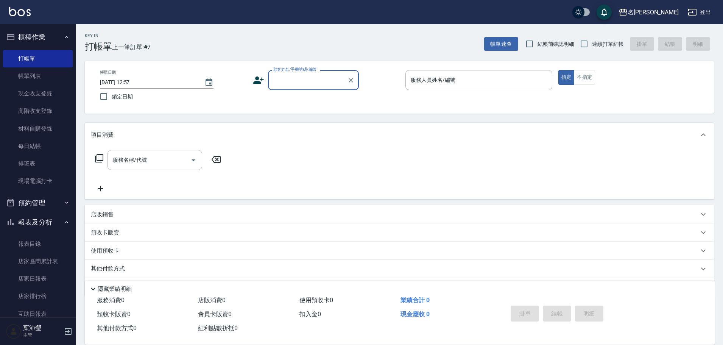
click at [284, 76] on input "顧客姓名/手機號碼/編號" at bounding box center [307, 79] width 73 height 13
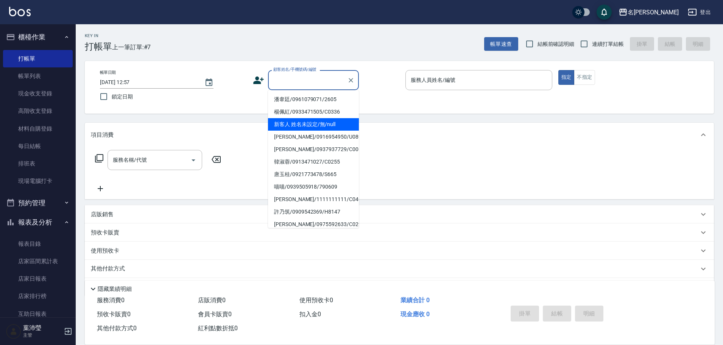
click at [292, 124] on li "新客人 姓名未設定/無/null" at bounding box center [313, 124] width 91 height 12
type input "新客人 姓名未設定/無/null"
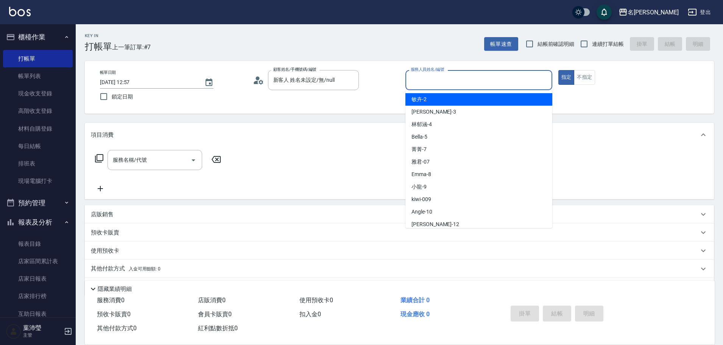
click at [525, 81] on input "服務人員姓名/編號" at bounding box center [479, 79] width 140 height 13
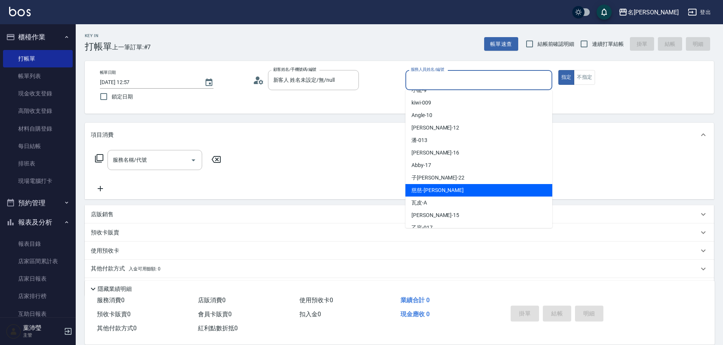
scroll to position [114, 0]
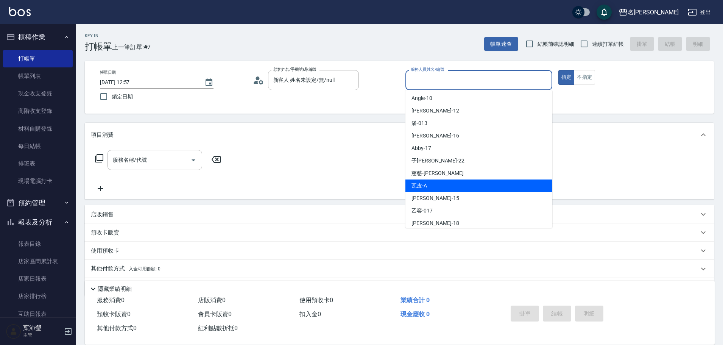
click at [424, 187] on span "瓦皮 -A" at bounding box center [420, 186] width 16 height 8
type input "瓦皮-A"
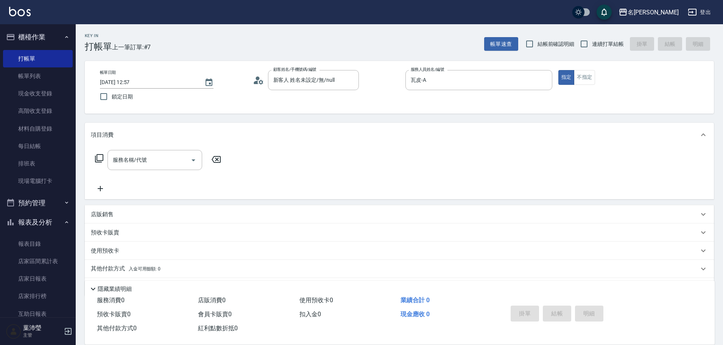
click at [98, 158] on icon at bounding box center [99, 158] width 9 height 9
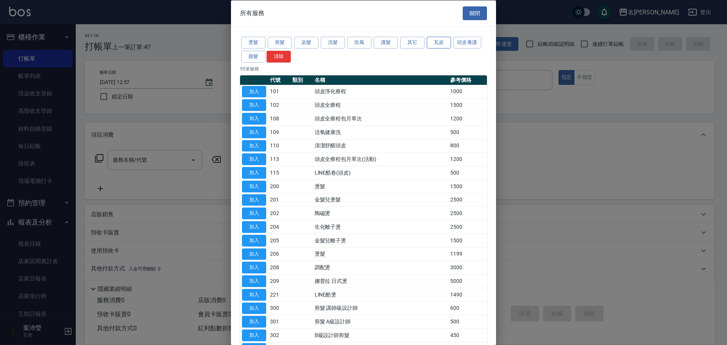
click at [439, 44] on button "瓦皮" at bounding box center [439, 43] width 24 height 12
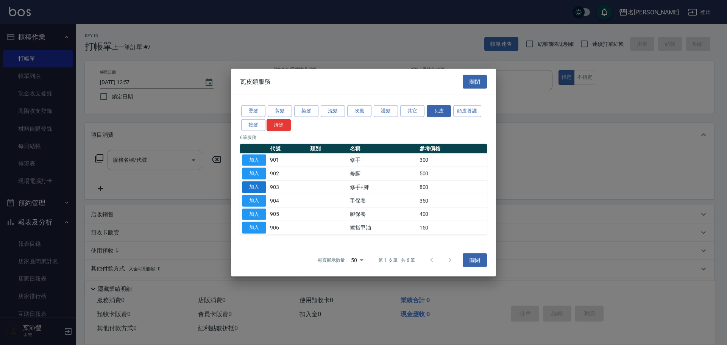
click at [256, 189] on button "加入" at bounding box center [254, 187] width 24 height 12
type input "修手+腳(903)"
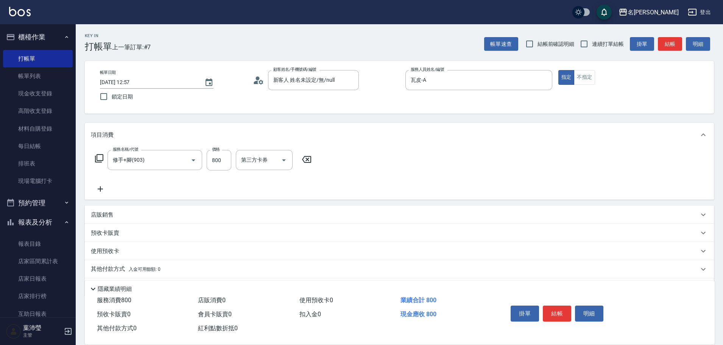
click at [561, 309] on button "結帳" at bounding box center [557, 314] width 28 height 16
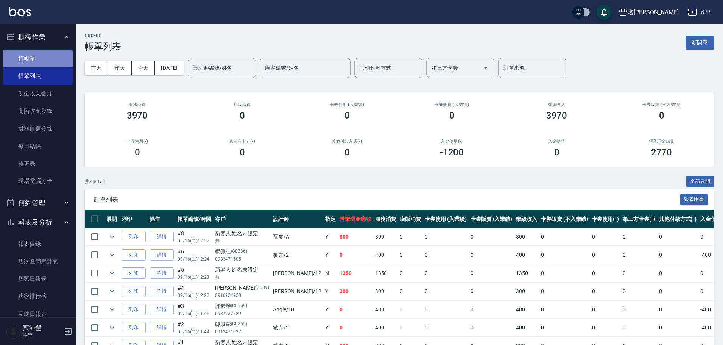
click at [46, 56] on link "打帳單" at bounding box center [38, 58] width 70 height 17
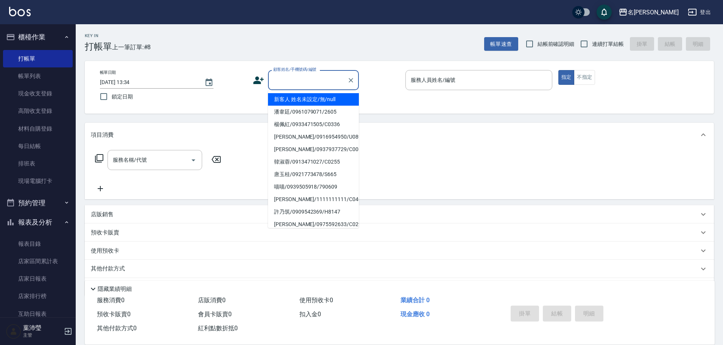
click at [329, 79] on input "顧客姓名/手機號碼/編號" at bounding box center [307, 79] width 73 height 13
click at [316, 110] on li "潘韋廷/0961079071/2605" at bounding box center [313, 112] width 91 height 12
type input "潘韋廷/0961079071/2605"
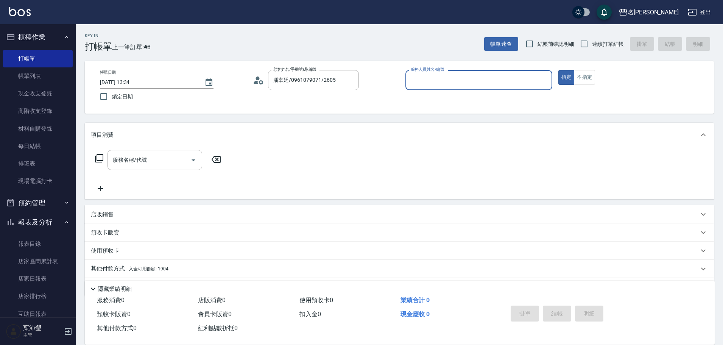
type input "敏卉-2"
click at [99, 157] on icon at bounding box center [99, 158] width 9 height 9
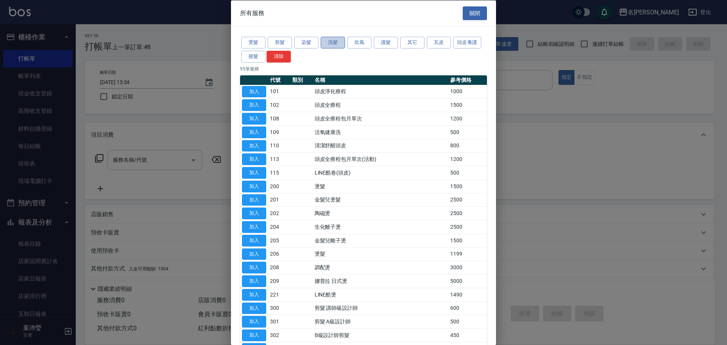
click at [326, 39] on button "洗髮" at bounding box center [333, 43] width 24 height 12
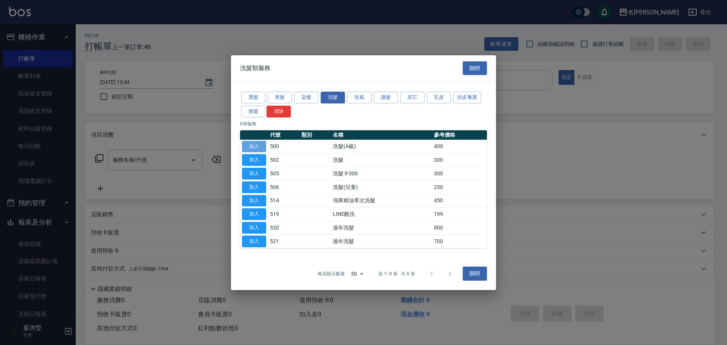
click at [247, 146] on button "加入" at bounding box center [254, 146] width 24 height 12
type input "洗髮(A級)(500)"
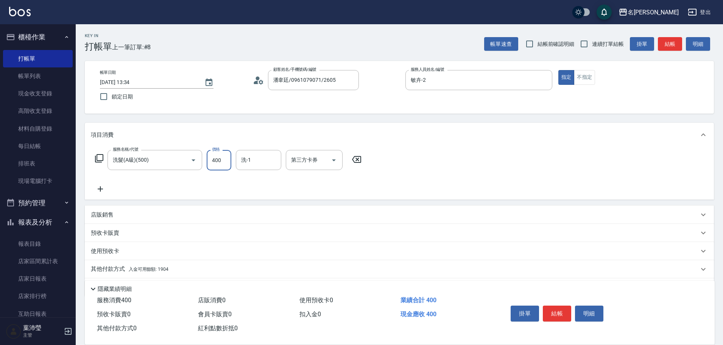
click at [216, 159] on input "400" at bounding box center [219, 160] width 25 height 20
type input "450"
click at [96, 213] on p "店販銷售" at bounding box center [102, 215] width 23 height 8
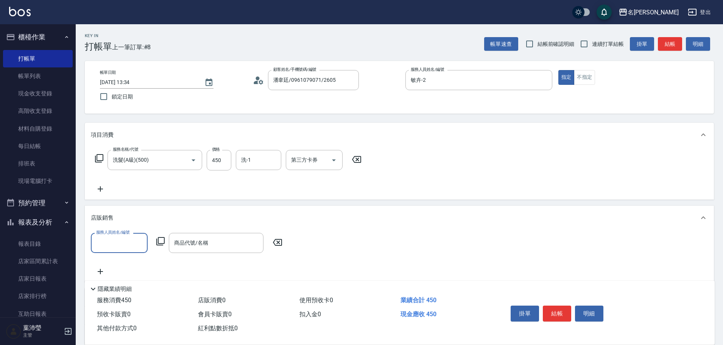
click at [110, 243] on input "服務人員姓名/編號" at bounding box center [119, 242] width 50 height 13
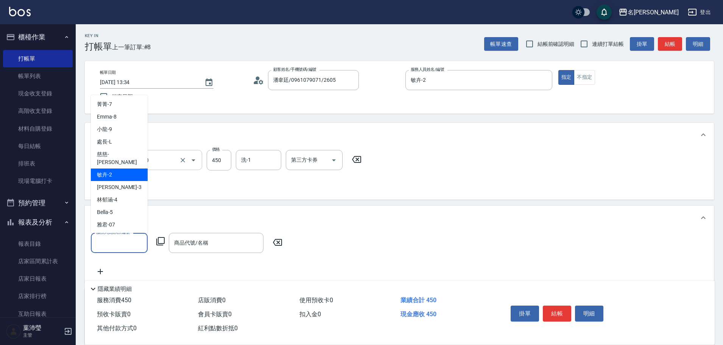
click at [131, 168] on div "敏卉 -2" at bounding box center [119, 174] width 57 height 12
type input "敏卉-2"
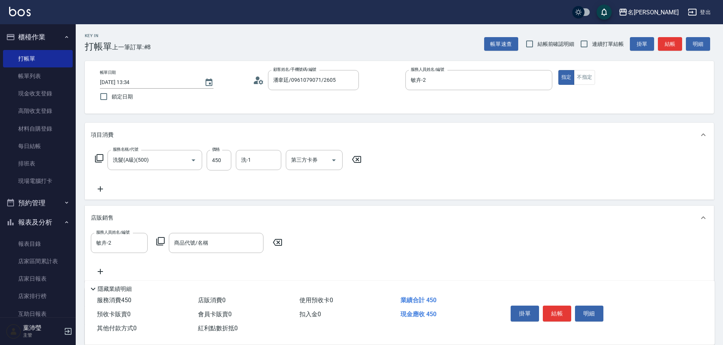
click at [163, 242] on icon at bounding box center [160, 241] width 9 height 9
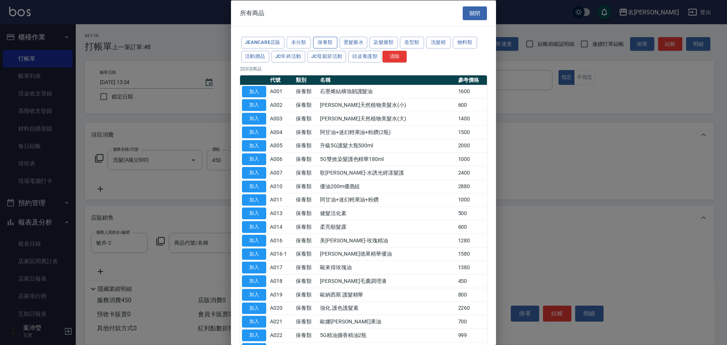
click at [332, 39] on button "保養類" at bounding box center [325, 43] width 24 height 12
click at [252, 292] on button "加入" at bounding box center [254, 294] width 24 height 12
type input "歐納西斯 護髮精華"
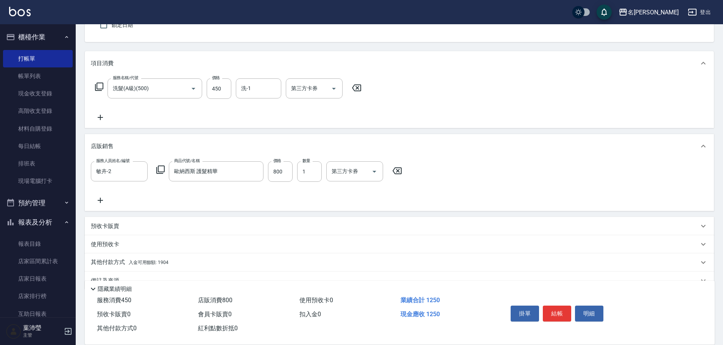
scroll to position [89, 0]
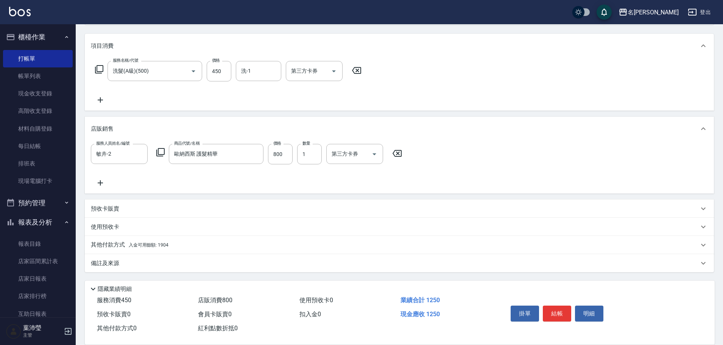
click at [107, 240] on div "其他付款方式 入金可用餘額: 1904" at bounding box center [399, 245] width 629 height 18
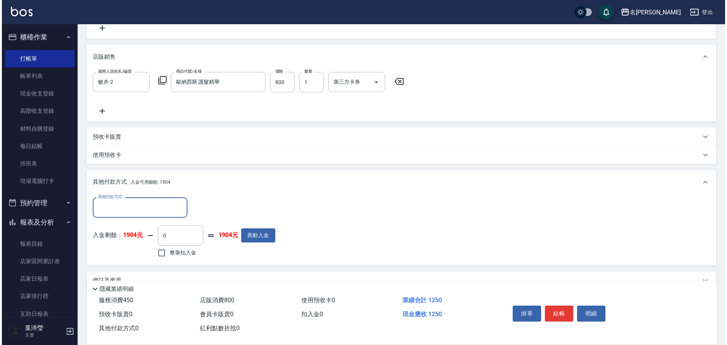
scroll to position [178, 0]
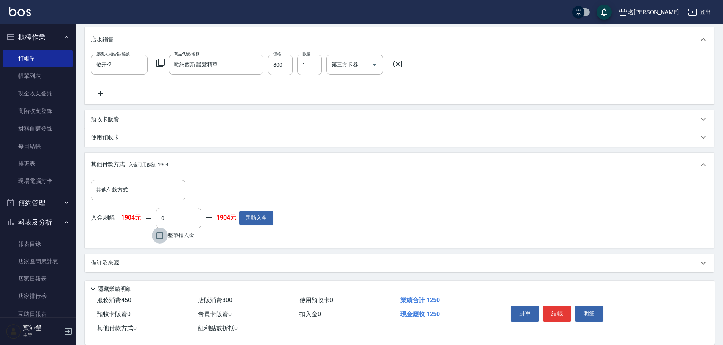
click at [158, 235] on input "整筆扣入金" at bounding box center [160, 236] width 16 height 16
checkbox input "true"
type input "1250"
click at [588, 311] on button "明細" at bounding box center [589, 314] width 28 height 16
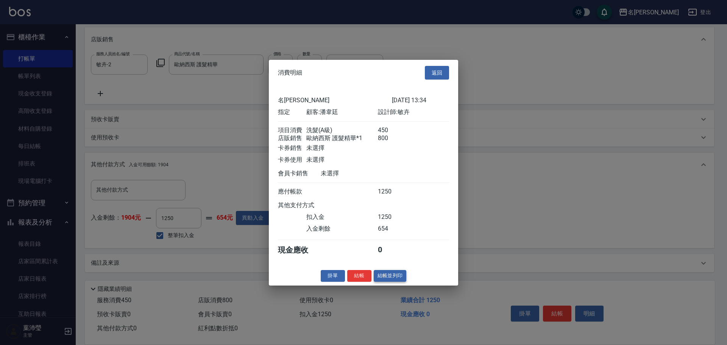
click at [391, 281] on button "結帳並列印" at bounding box center [390, 276] width 33 height 12
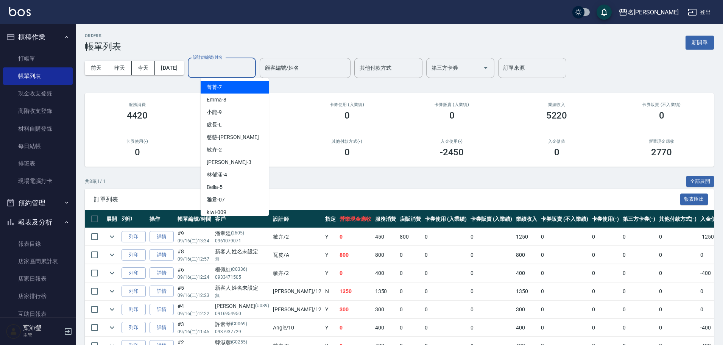
click at [219, 64] on input "設計師編號/姓名" at bounding box center [221, 67] width 61 height 13
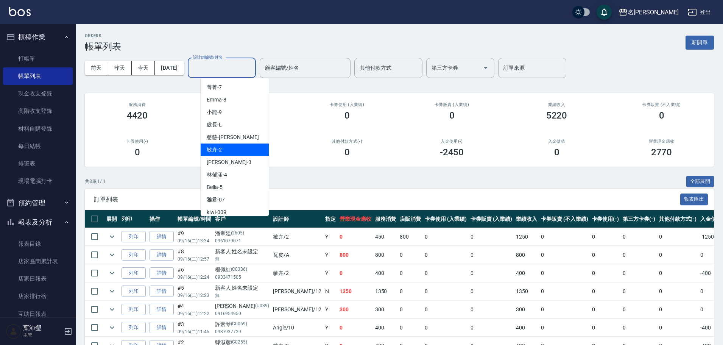
click at [223, 148] on div "敏卉 -2" at bounding box center [235, 149] width 68 height 12
type input "敏卉-2"
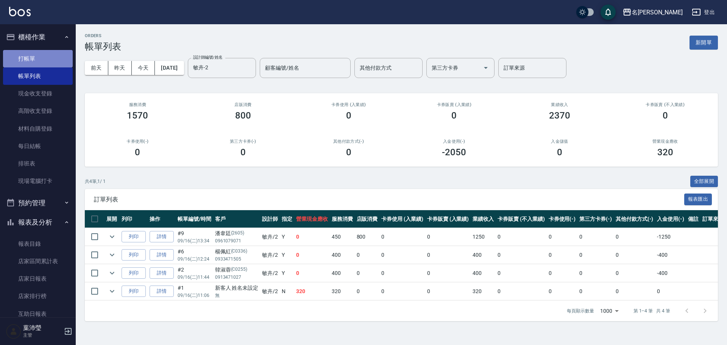
click at [50, 59] on link "打帳單" at bounding box center [38, 58] width 70 height 17
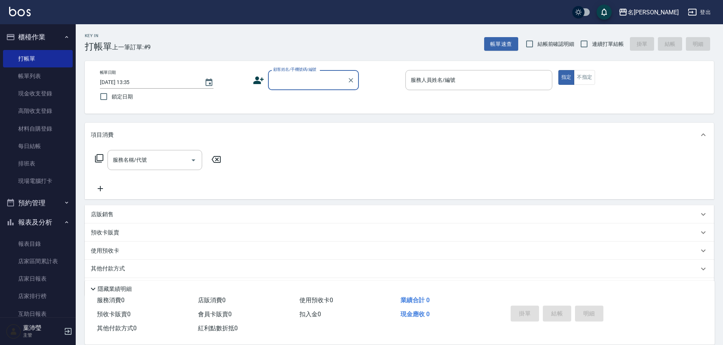
drag, startPoint x: 500, startPoint y: 126, endPoint x: 304, endPoint y: 25, distance: 221.1
click at [501, 126] on div "項目消費" at bounding box center [399, 135] width 629 height 24
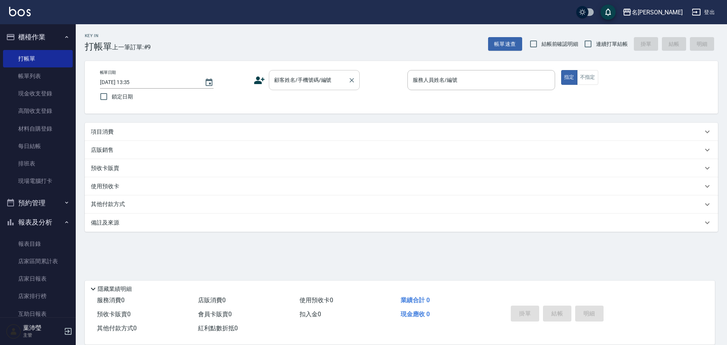
click at [304, 78] on input "顧客姓名/手機號碼/編號" at bounding box center [308, 79] width 73 height 13
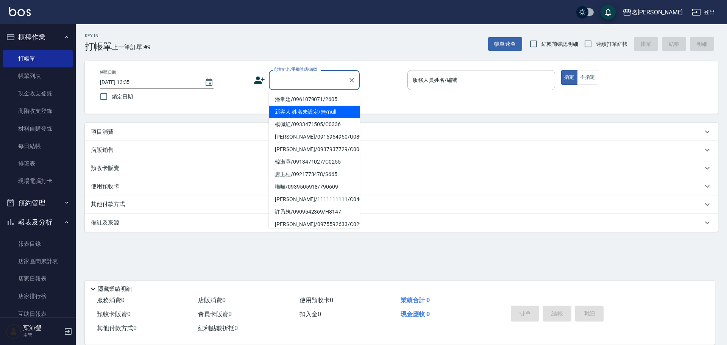
click at [305, 109] on li "新客人 姓名未設定/無/null" at bounding box center [314, 112] width 91 height 12
type input "新客人 姓名未設定/無/null"
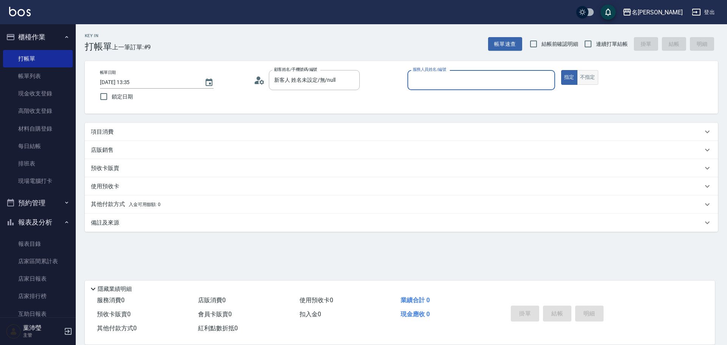
click at [581, 81] on button "不指定" at bounding box center [587, 77] width 21 height 15
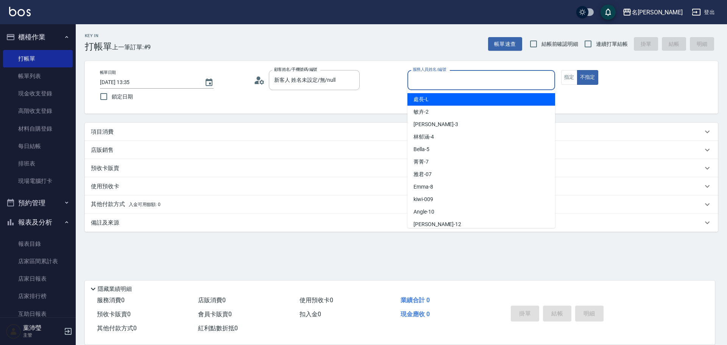
click at [537, 75] on input "服務人員姓名/編號" at bounding box center [481, 79] width 141 height 13
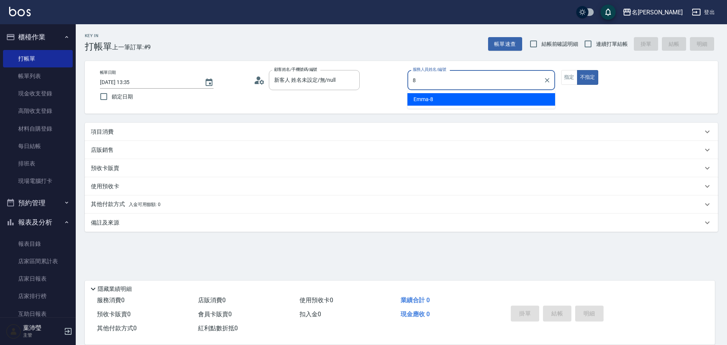
type input "Emma-8"
type button "false"
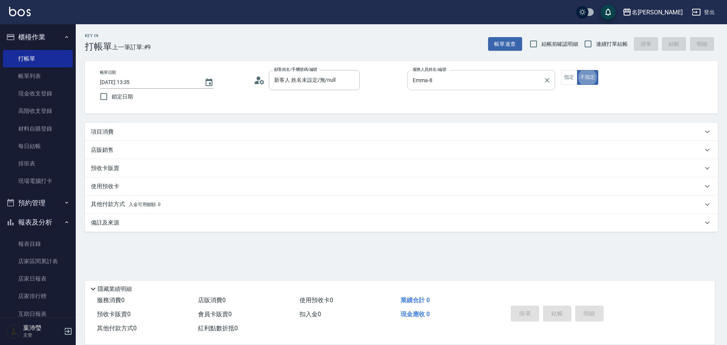
click at [577, 70] on button "不指定" at bounding box center [587, 77] width 21 height 15
click at [502, 136] on div "項目消費" at bounding box center [397, 132] width 612 height 8
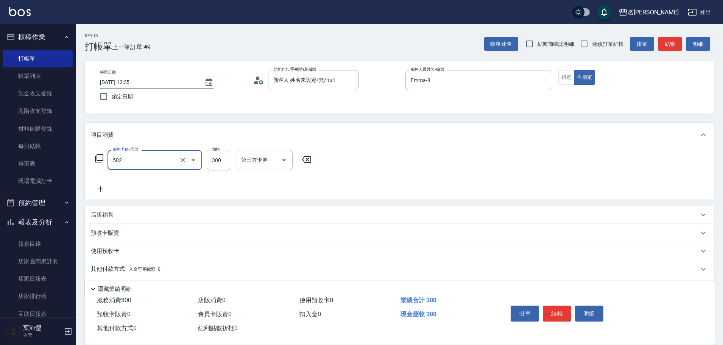
type input "洗髮(502)"
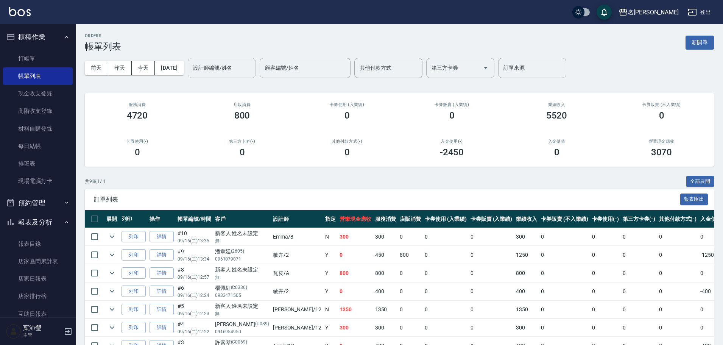
click at [252, 63] on input "設計師編號/姓名" at bounding box center [221, 67] width 61 height 13
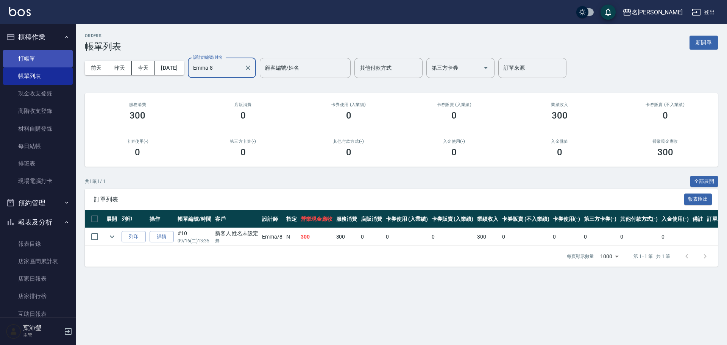
type input "Emma-8"
click at [41, 55] on link "打帳單" at bounding box center [38, 58] width 70 height 17
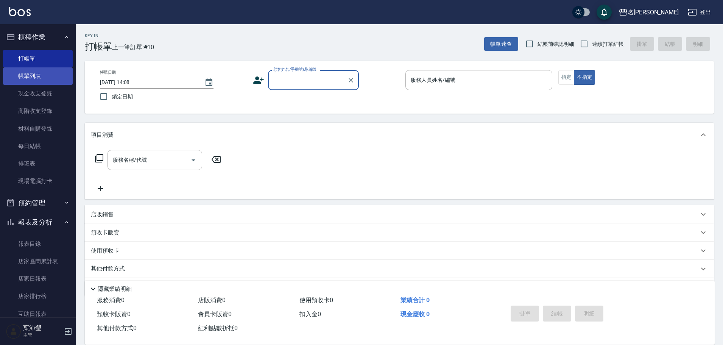
click at [60, 69] on link "帳單列表" at bounding box center [38, 75] width 70 height 17
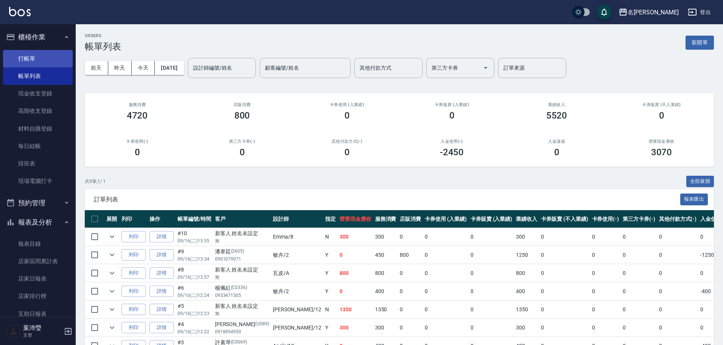
click at [55, 57] on link "打帳單" at bounding box center [38, 58] width 70 height 17
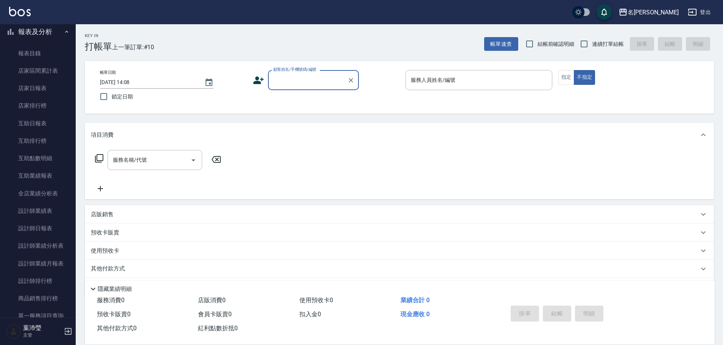
scroll to position [183, 0]
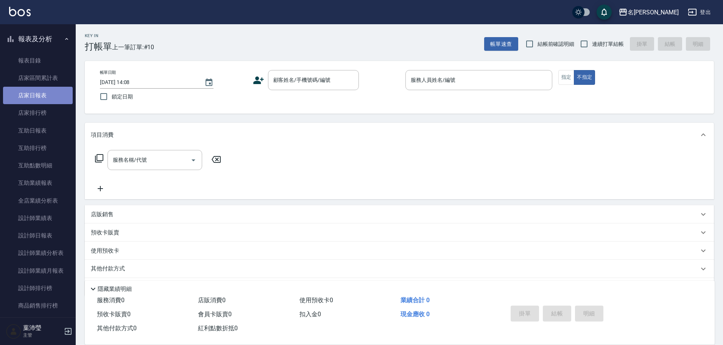
click at [50, 96] on link "店家日報表" at bounding box center [38, 95] width 70 height 17
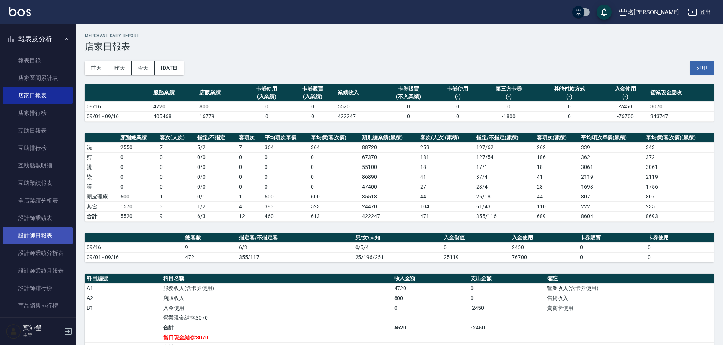
click at [52, 238] on link "設計師日報表" at bounding box center [38, 235] width 70 height 17
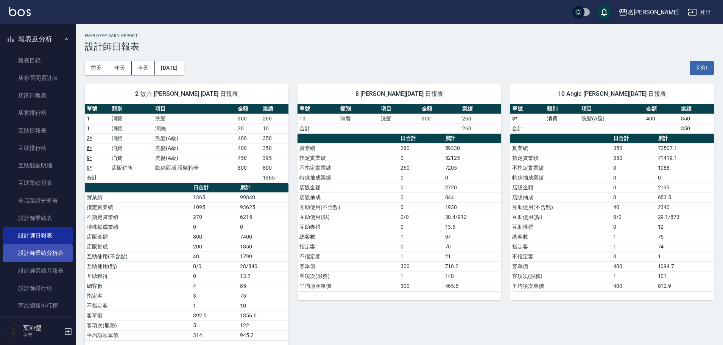
click at [51, 250] on link "設計師業績分析表" at bounding box center [38, 252] width 70 height 17
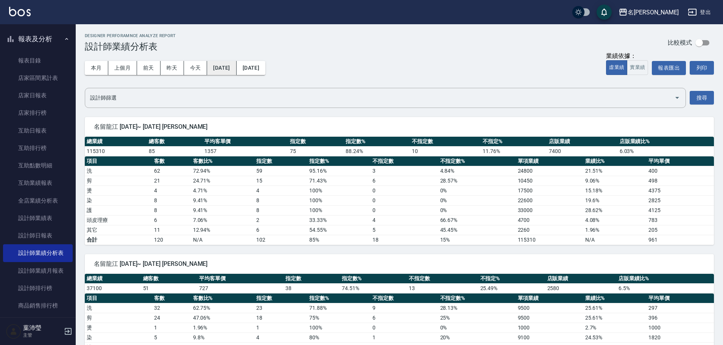
click at [220, 71] on button "[DATE]" at bounding box center [221, 68] width 29 height 14
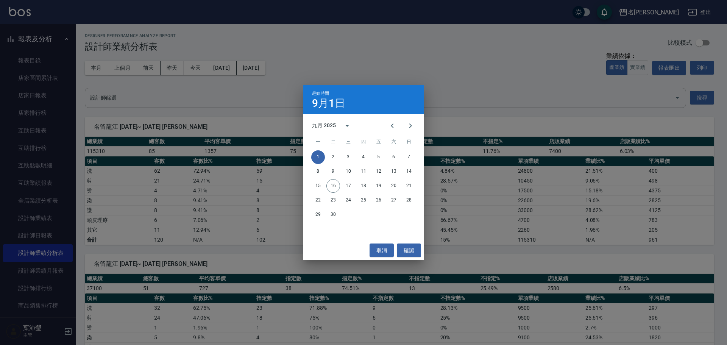
click at [319, 123] on div "九月 2025" at bounding box center [324, 126] width 24 height 8
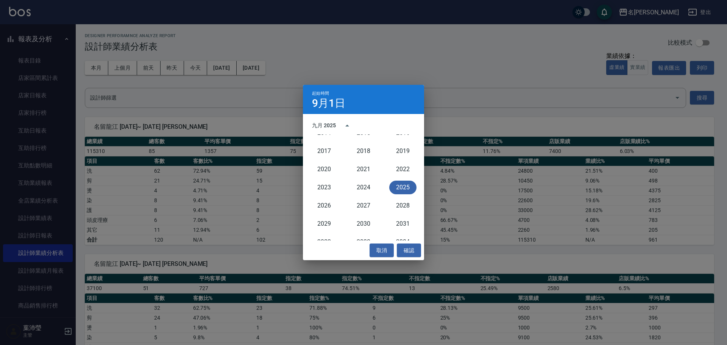
click at [315, 123] on div "九月 2025" at bounding box center [324, 126] width 24 height 8
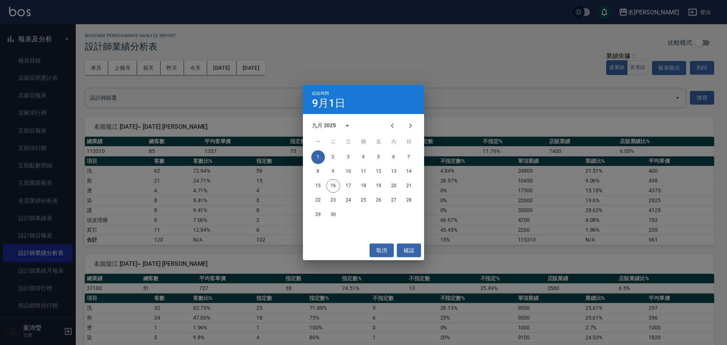
click at [312, 102] on h4 "9月1日" at bounding box center [328, 103] width 33 height 9
click at [316, 105] on h4 "9月1日" at bounding box center [328, 103] width 33 height 9
click at [315, 125] on div "九月 2025" at bounding box center [324, 126] width 24 height 8
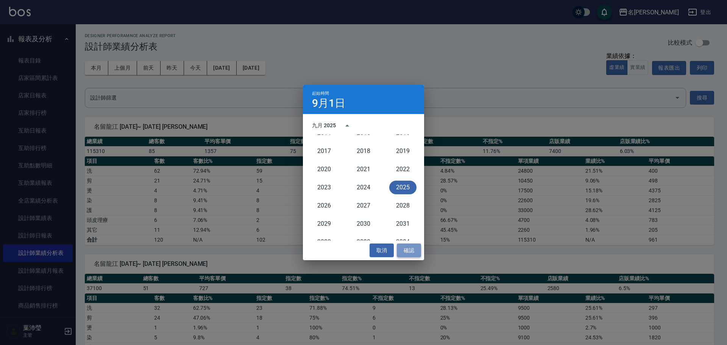
click at [410, 248] on button "確認" at bounding box center [409, 250] width 24 height 14
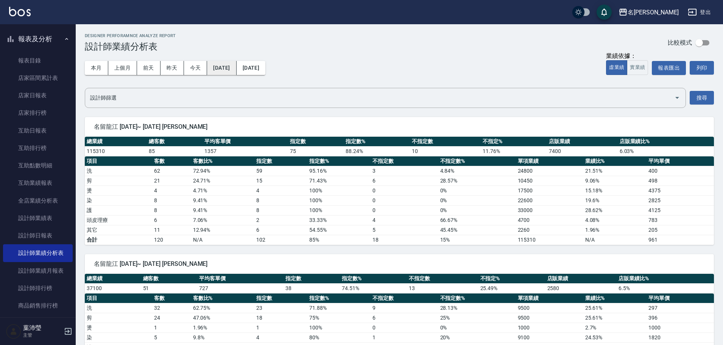
click at [219, 72] on button "[DATE]" at bounding box center [221, 68] width 29 height 14
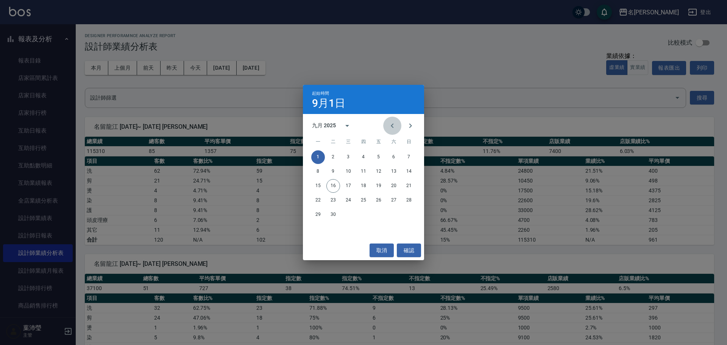
click at [391, 125] on icon "Previous month" at bounding box center [392, 125] width 9 height 9
click at [380, 157] on button "1" at bounding box center [379, 157] width 14 height 14
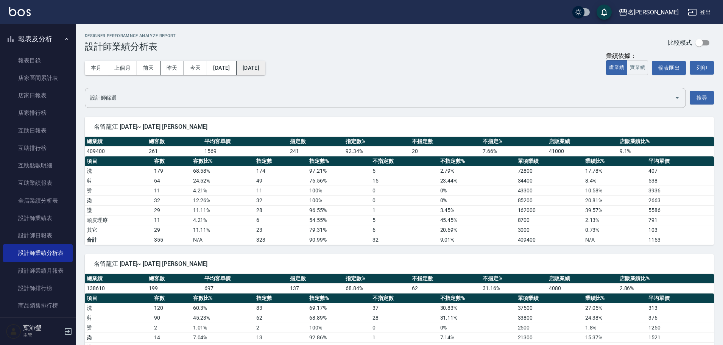
click at [265, 69] on button "[DATE]" at bounding box center [251, 68] width 29 height 14
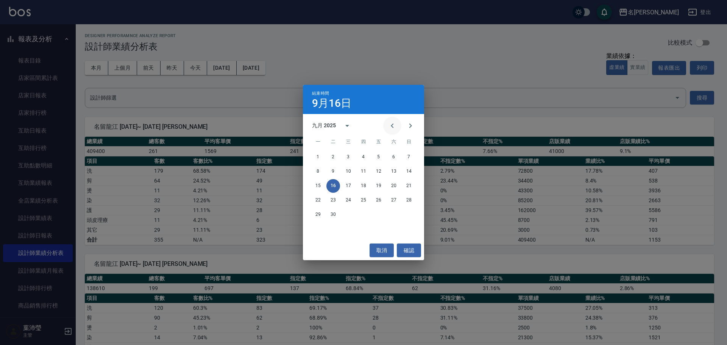
click at [391, 123] on icon "Previous month" at bounding box center [392, 125] width 9 height 9
click at [395, 183] on button "16" at bounding box center [394, 186] width 14 height 14
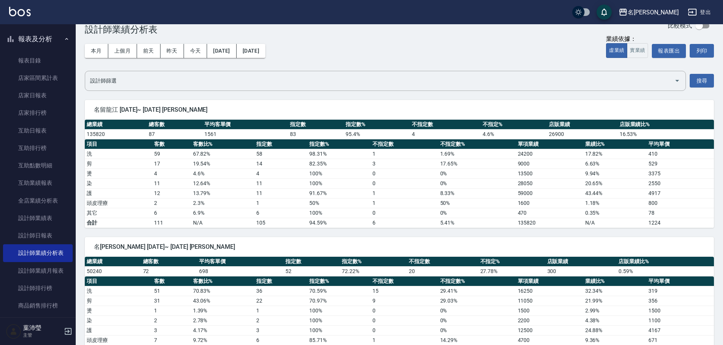
scroll to position [20, 0]
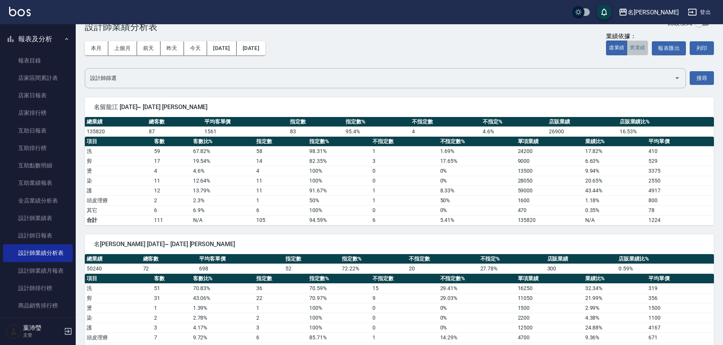
click at [638, 50] on button "實業績" at bounding box center [637, 48] width 21 height 15
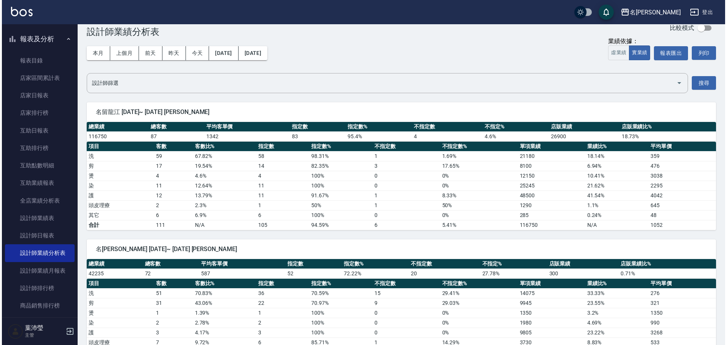
scroll to position [11, 0]
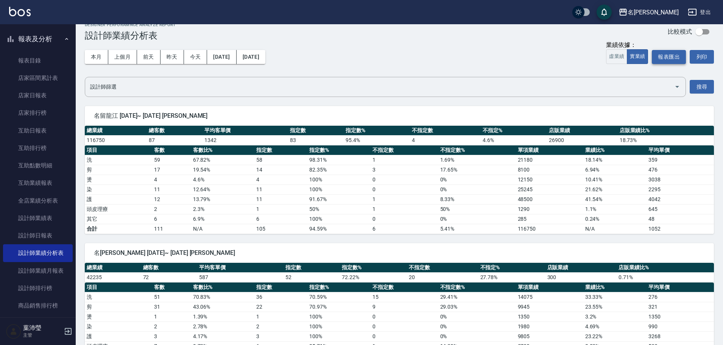
click at [667, 55] on button "報表匯出" at bounding box center [669, 57] width 34 height 14
click at [236, 59] on button "[DATE]" at bounding box center [221, 57] width 29 height 14
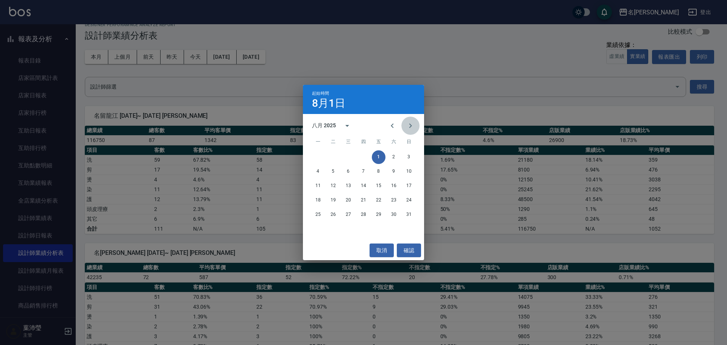
click at [407, 121] on icon "Next month" at bounding box center [410, 125] width 9 height 9
click at [316, 154] on button "1" at bounding box center [318, 157] width 14 height 14
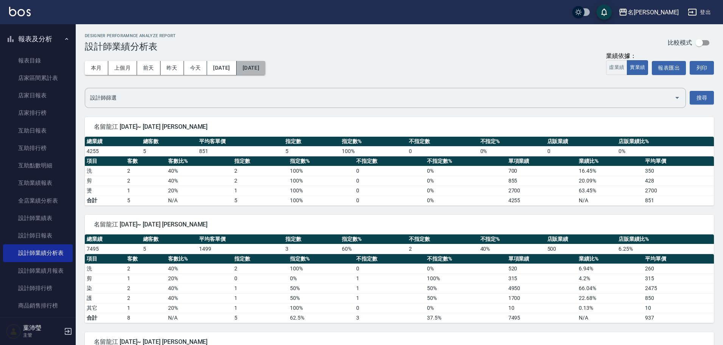
click at [265, 67] on button "[DATE]" at bounding box center [251, 68] width 29 height 14
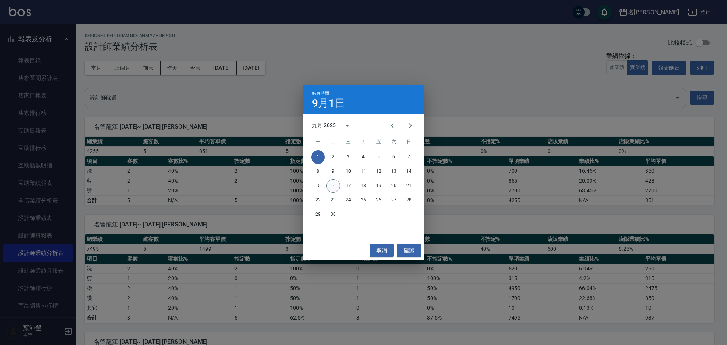
click at [334, 184] on button "16" at bounding box center [333, 186] width 14 height 14
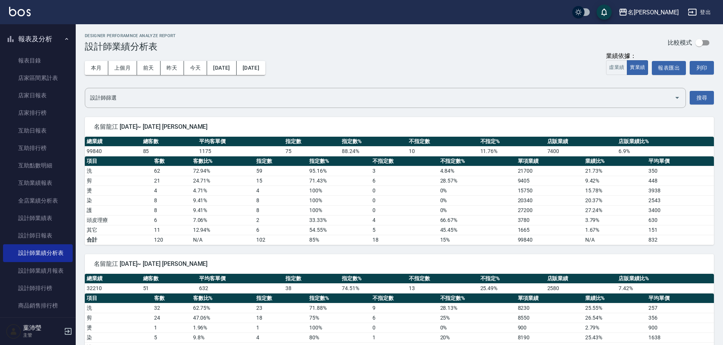
scroll to position [24, 0]
